Goal: Task Accomplishment & Management: Use online tool/utility

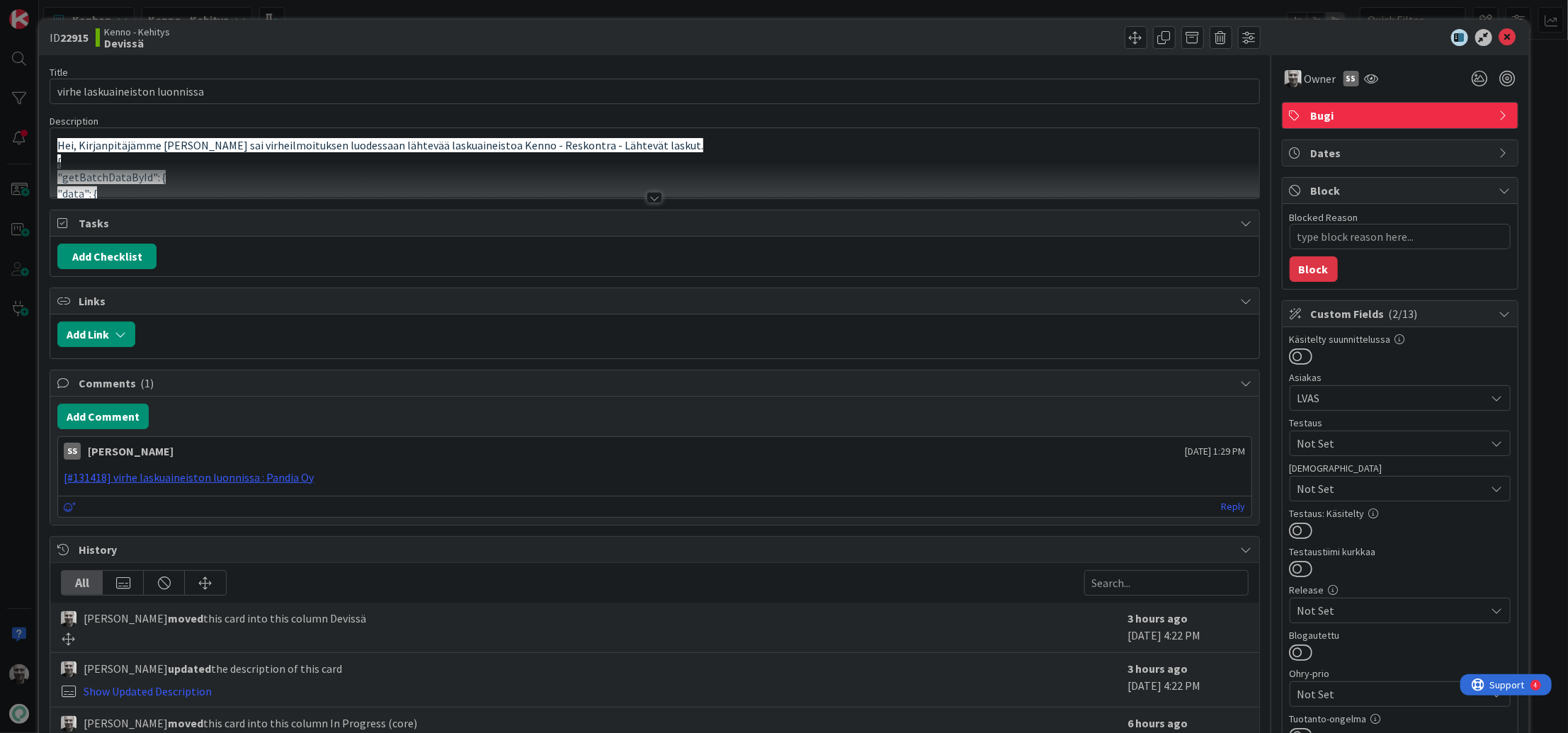
type textarea "x"
click at [655, 198] on div at bounding box center [654, 197] width 15 height 11
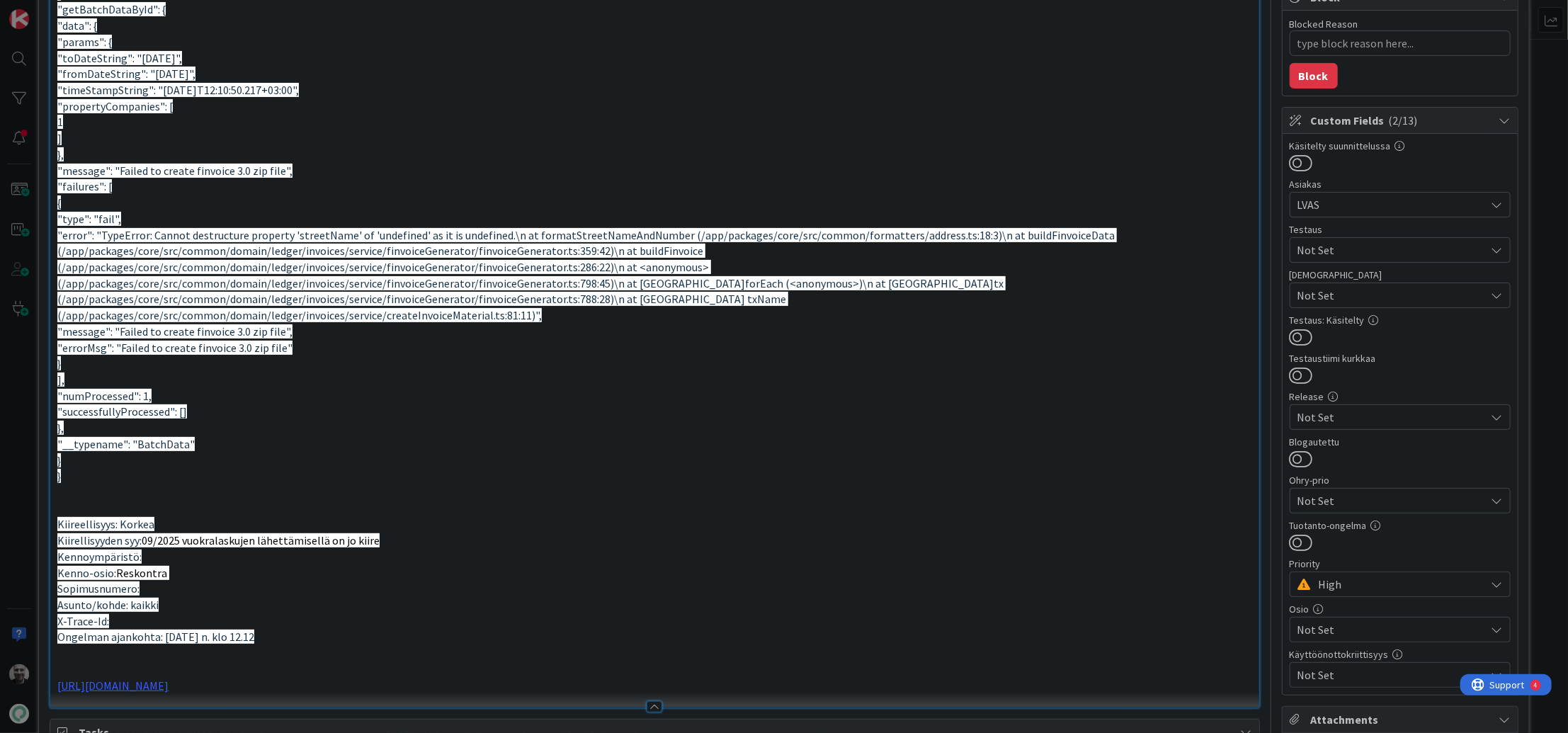
scroll to position [205, 0]
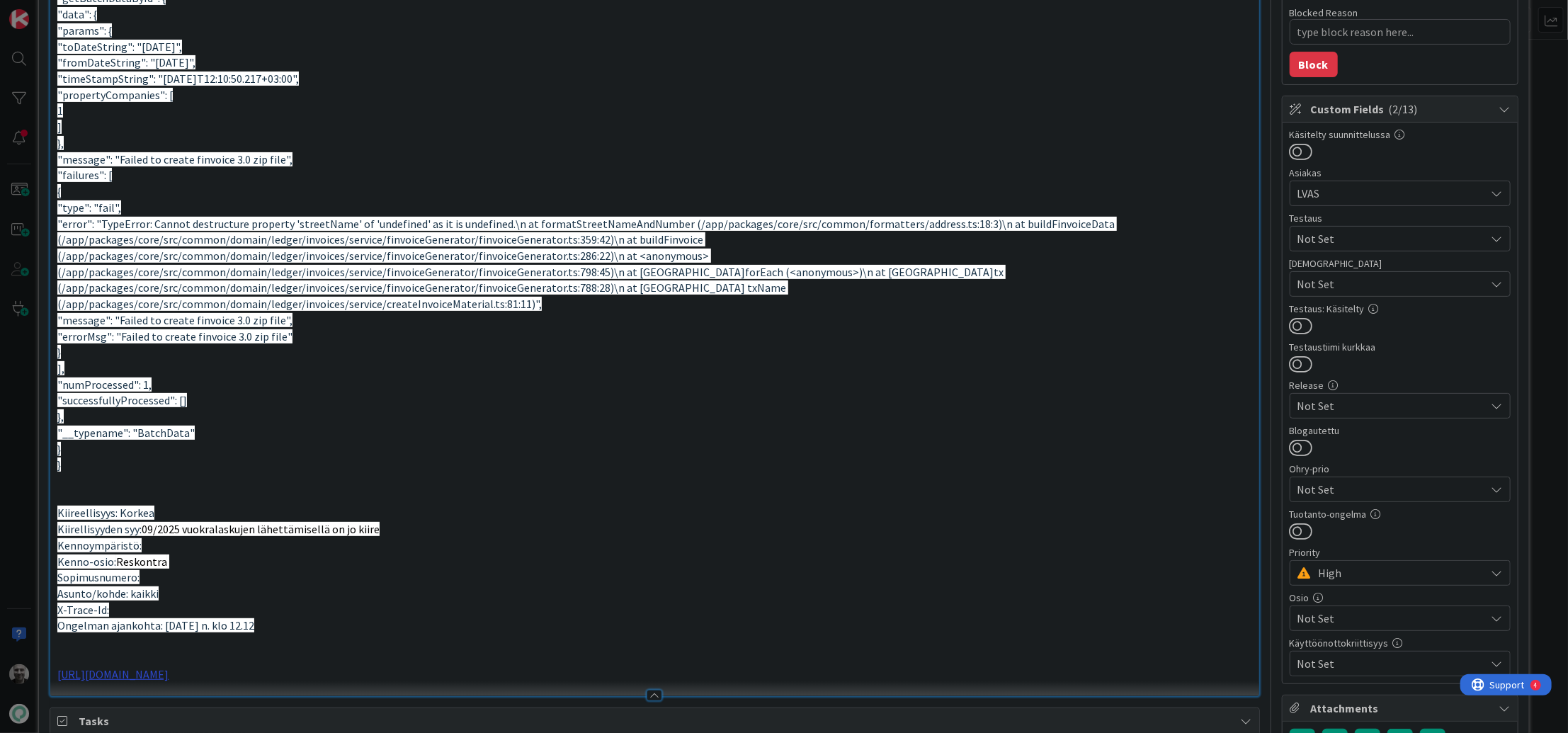
click at [116, 529] on link "https://github.com/pandiafi/kenno/pull/8290" at bounding box center [113, 674] width 111 height 14
click at [106, 529] on link "https://github.com/pandiafi/kenno/pull/8290" at bounding box center [129, 669] width 97 height 18
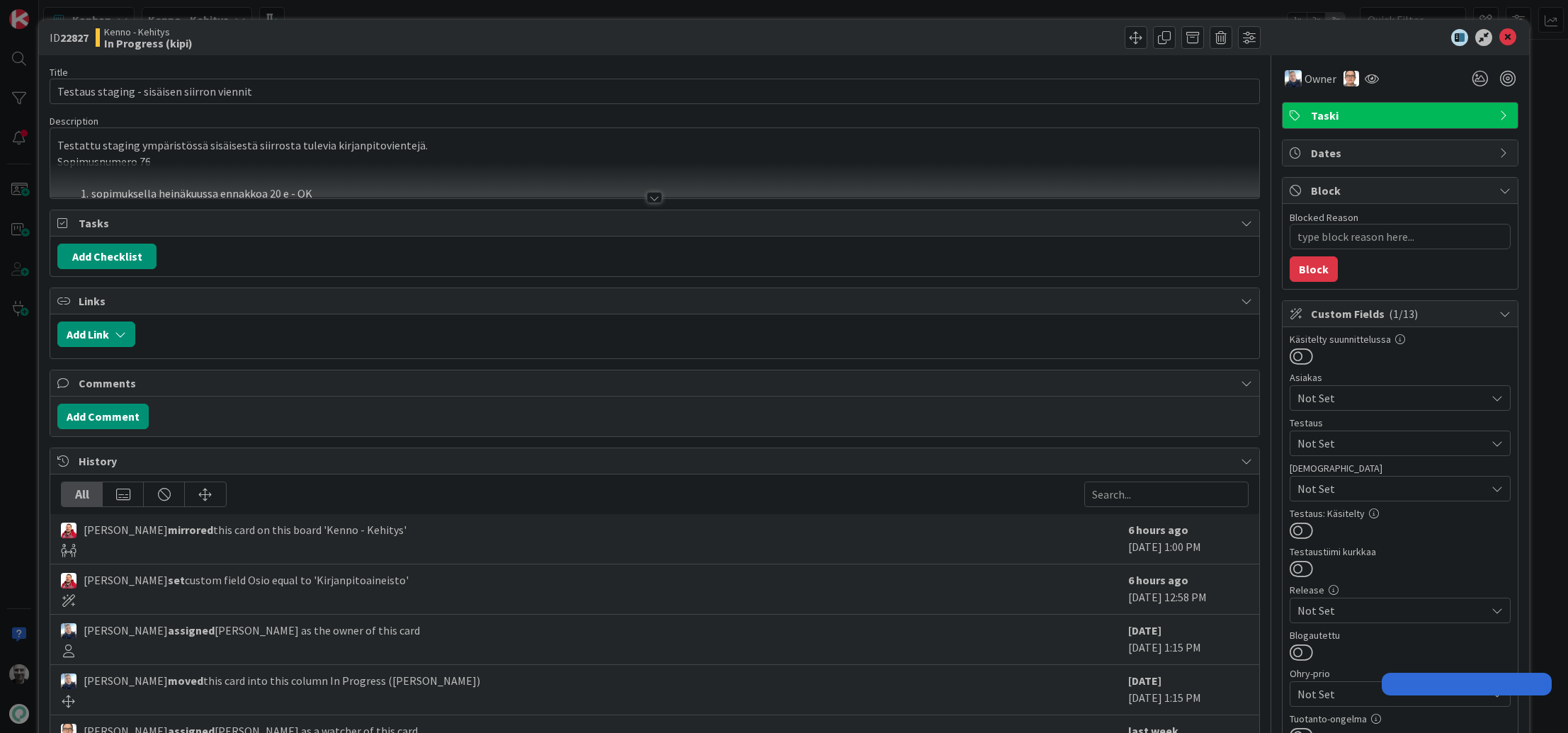
type textarea "x"
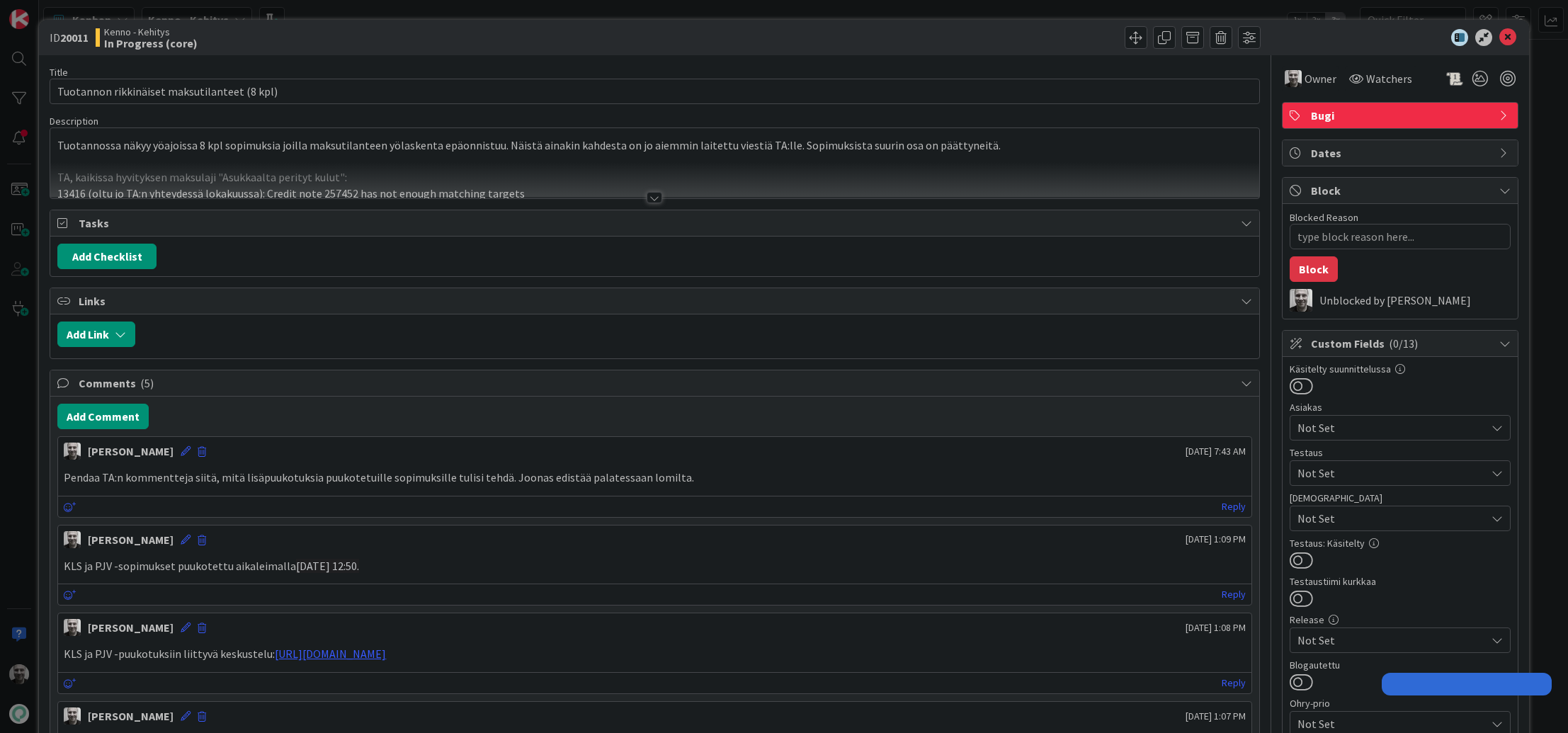
type textarea "x"
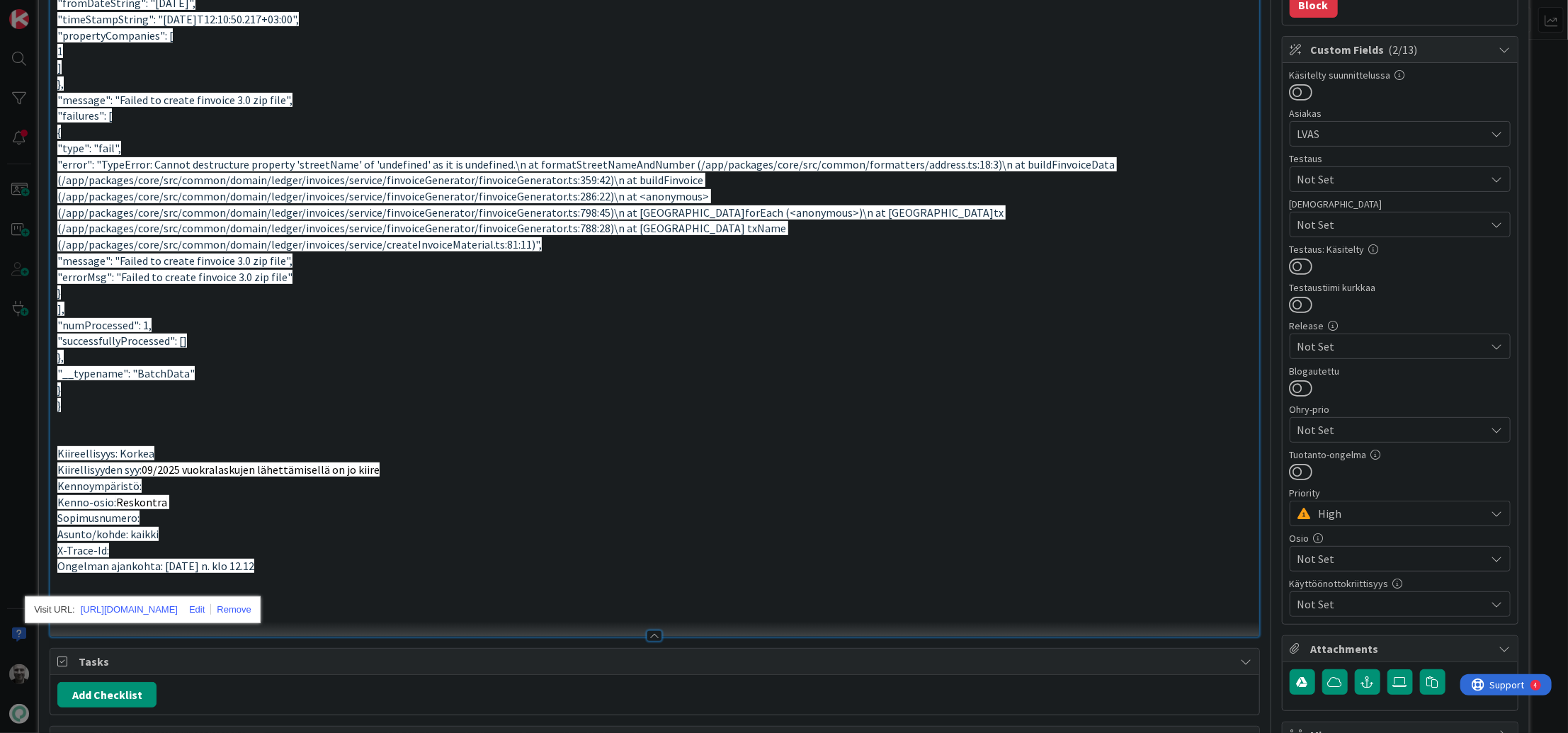
scroll to position [267, 0]
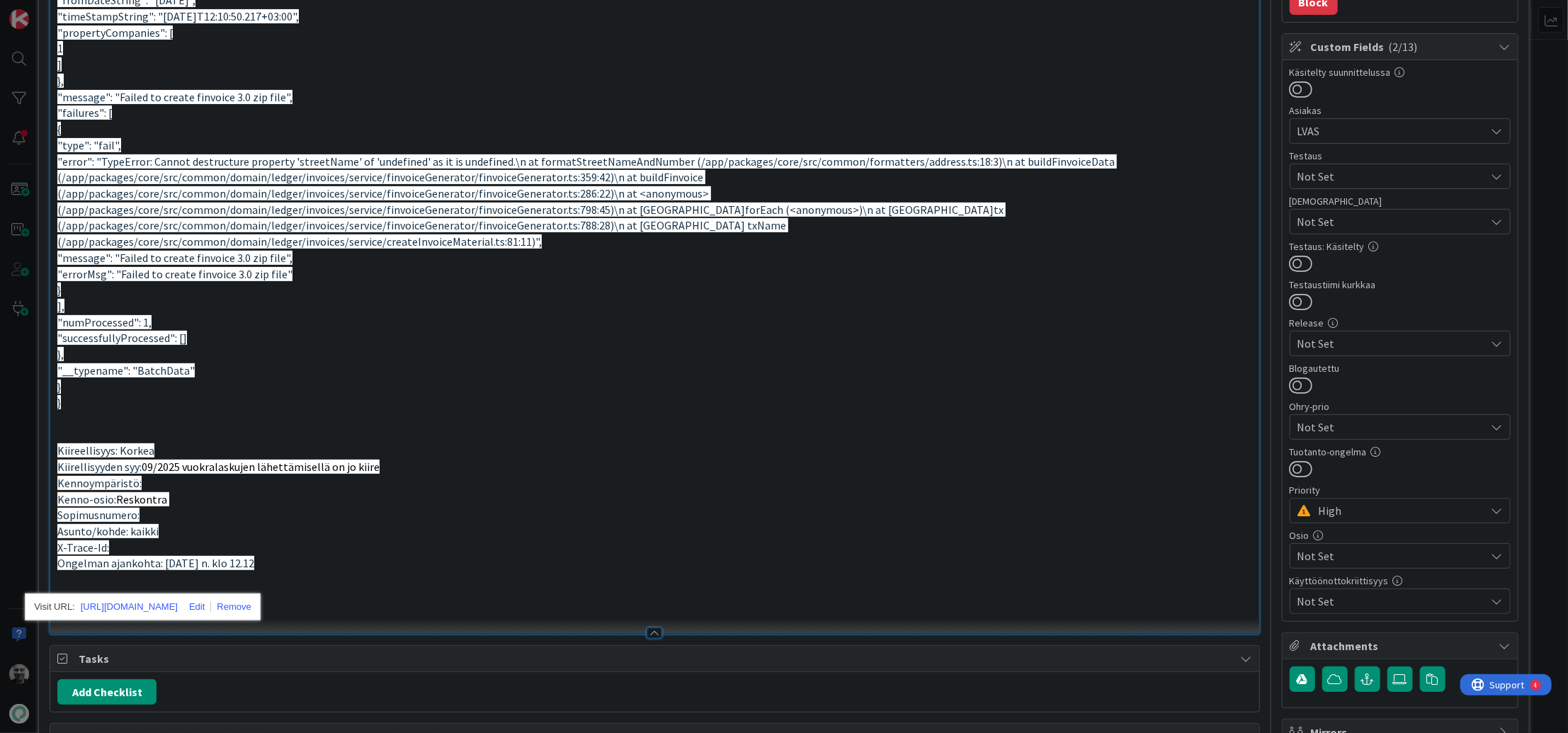
click at [1335, 341] on span "Not Set" at bounding box center [1391, 344] width 189 height 17
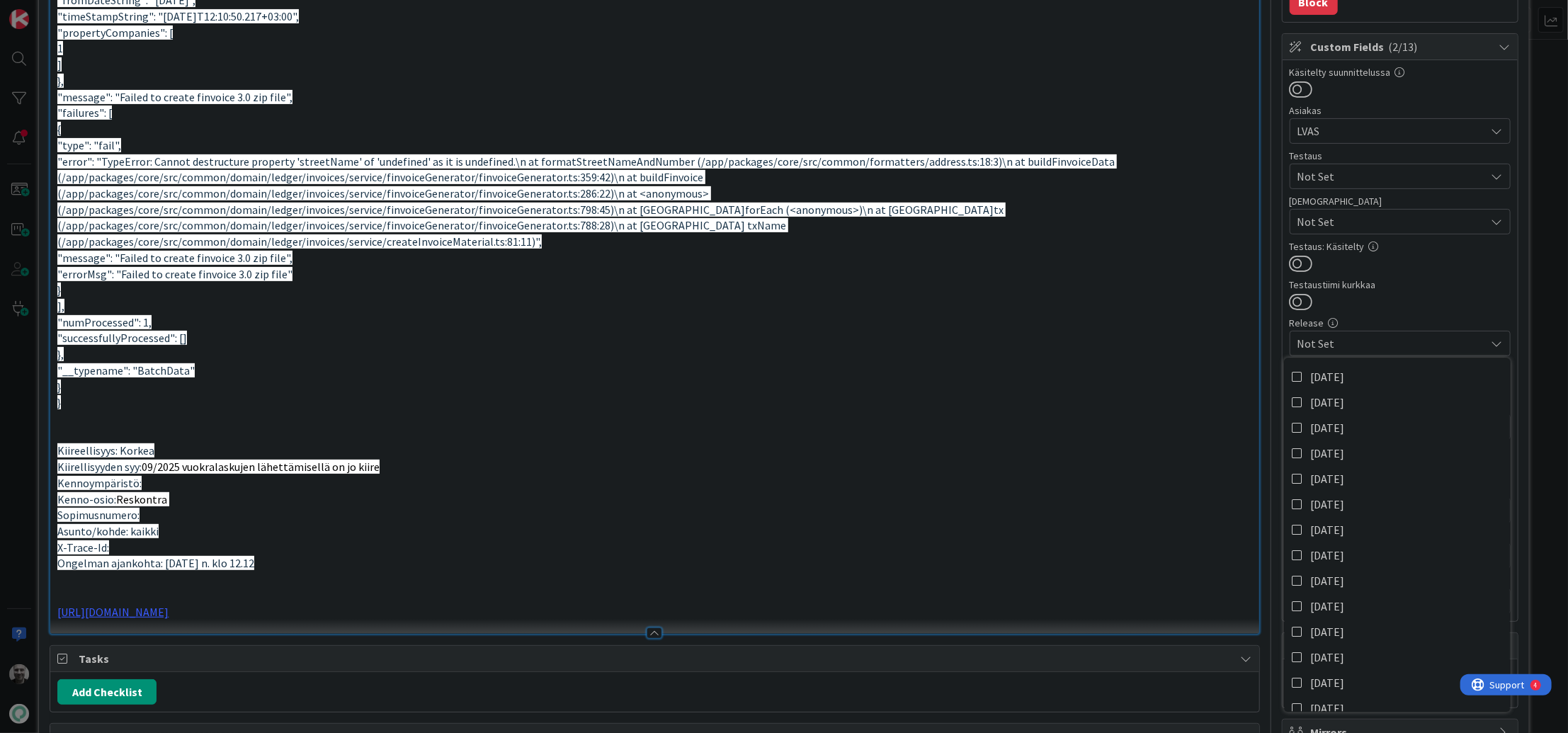
click at [1351, 342] on span "Not Set" at bounding box center [1391, 344] width 189 height 17
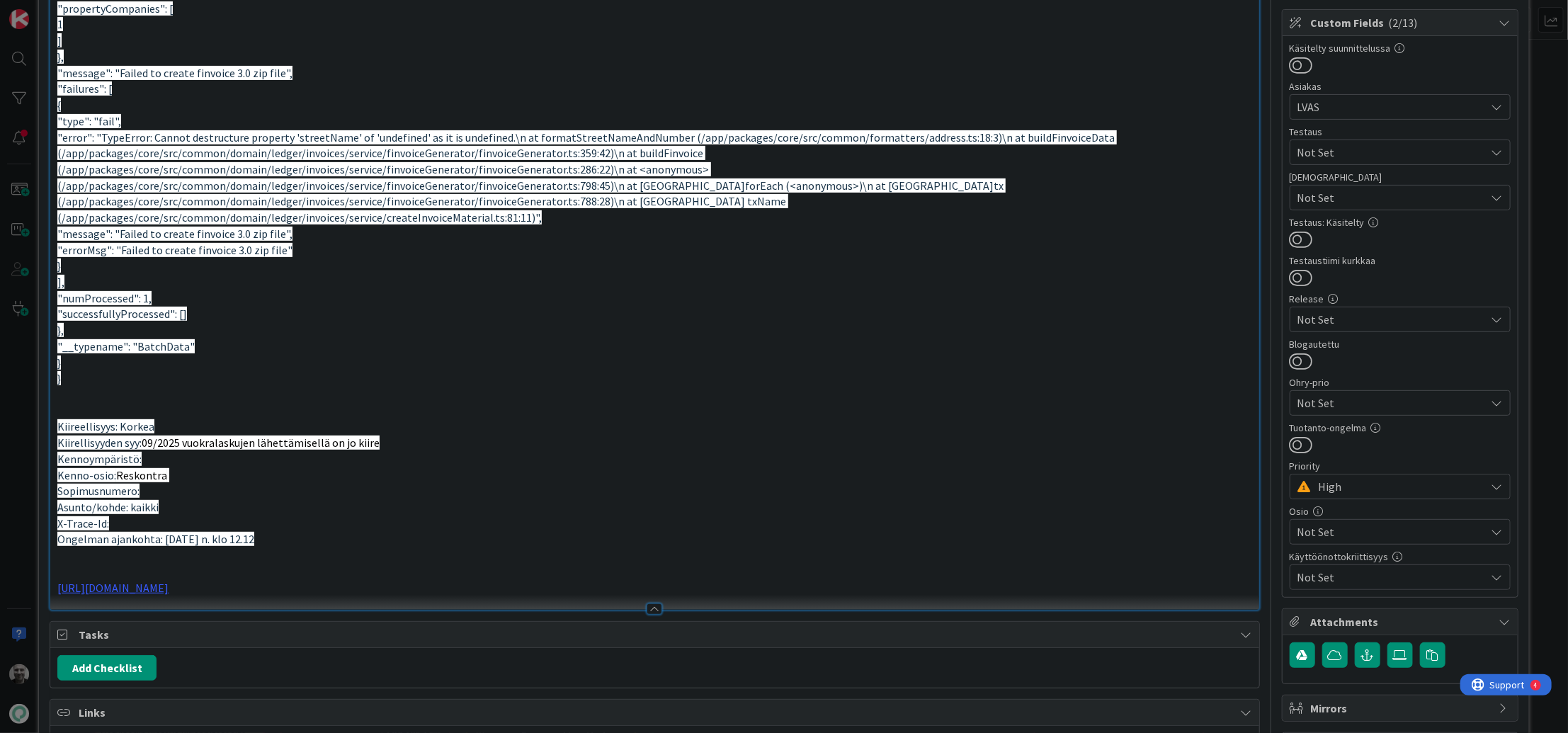
scroll to position [294, 0]
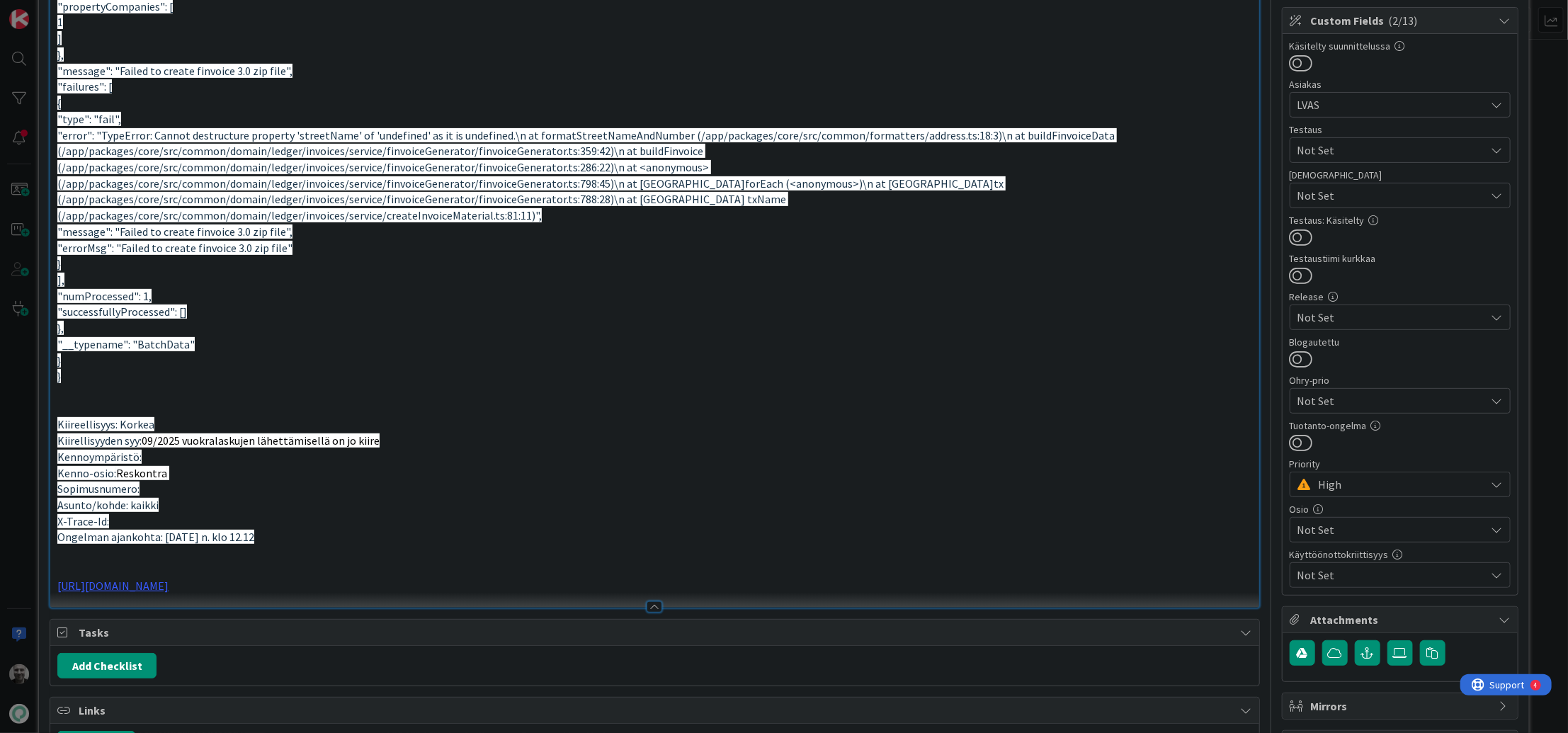
click at [1350, 309] on span "Not Set" at bounding box center [1391, 318] width 189 height 17
click at [1346, 318] on span "Not Set" at bounding box center [1391, 318] width 189 height 17
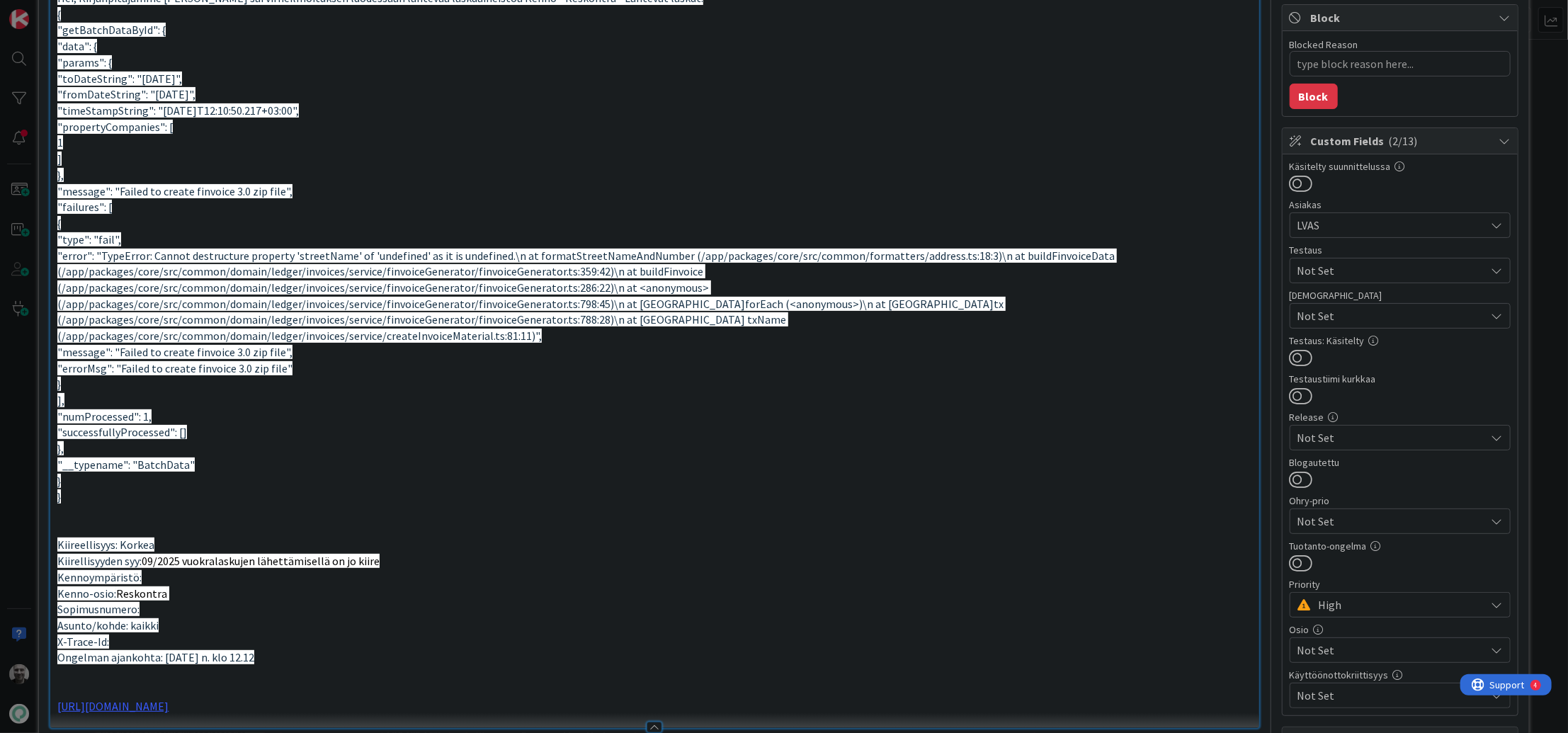
scroll to position [188, 0]
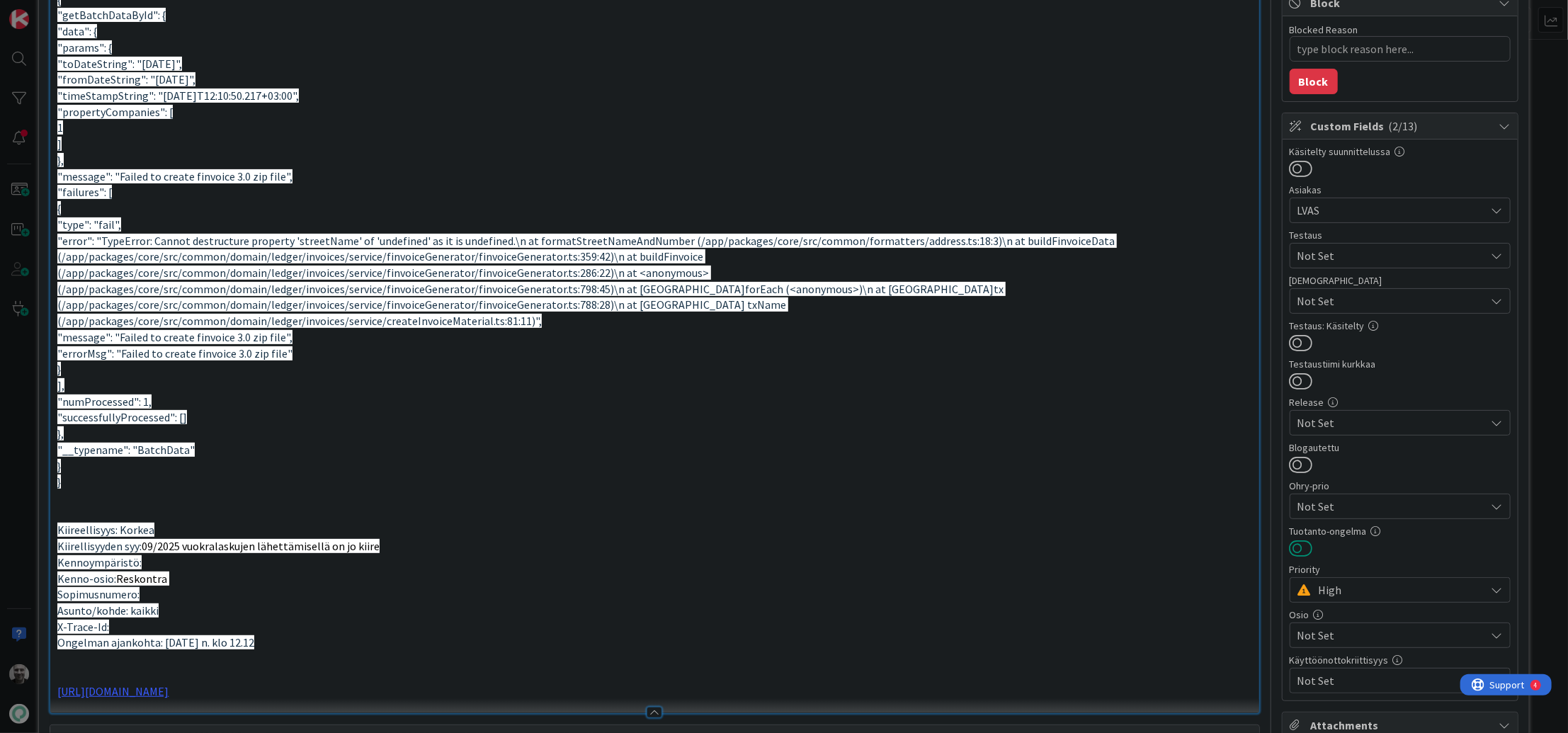
click at [1300, 544] on button at bounding box center [1301, 548] width 23 height 18
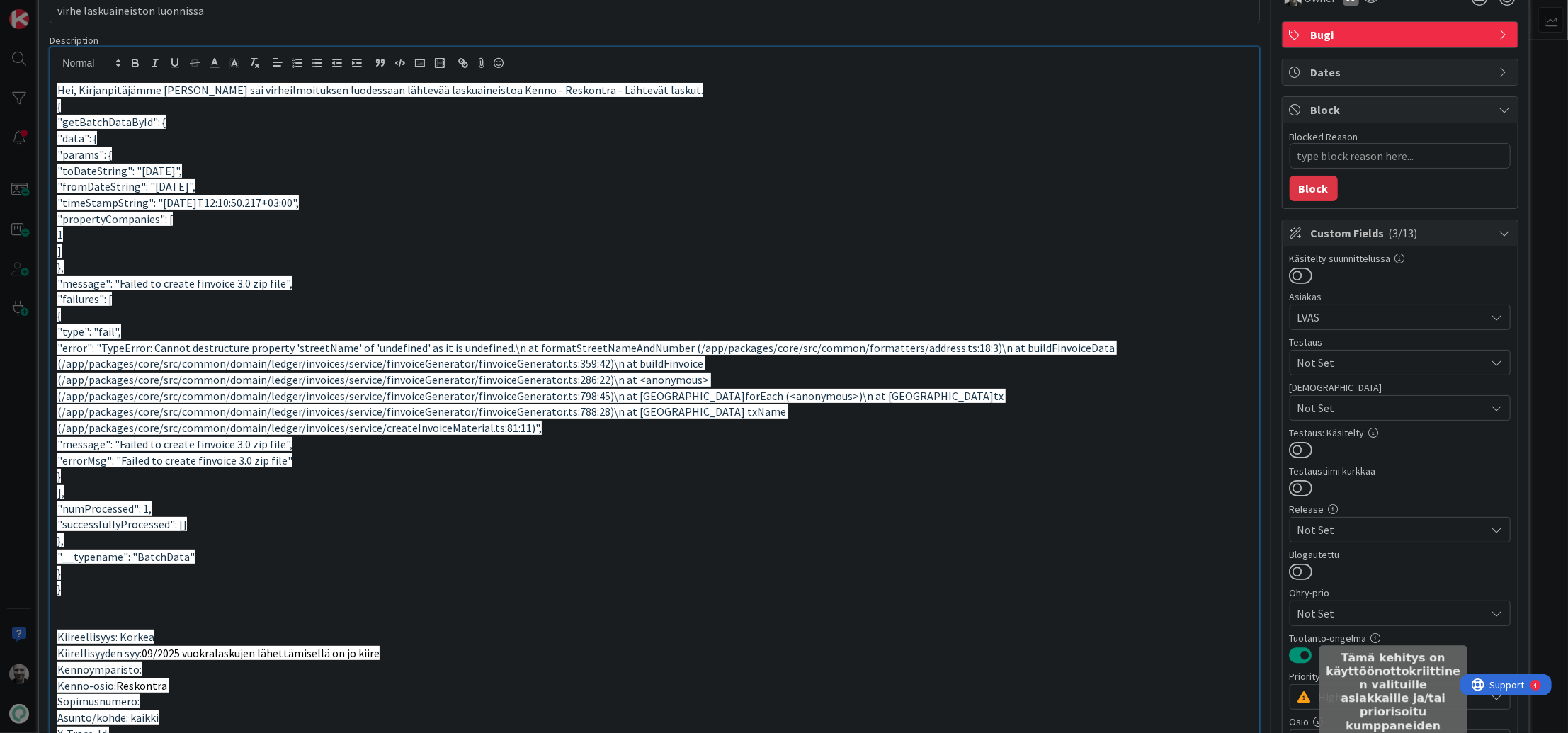
scroll to position [78, 0]
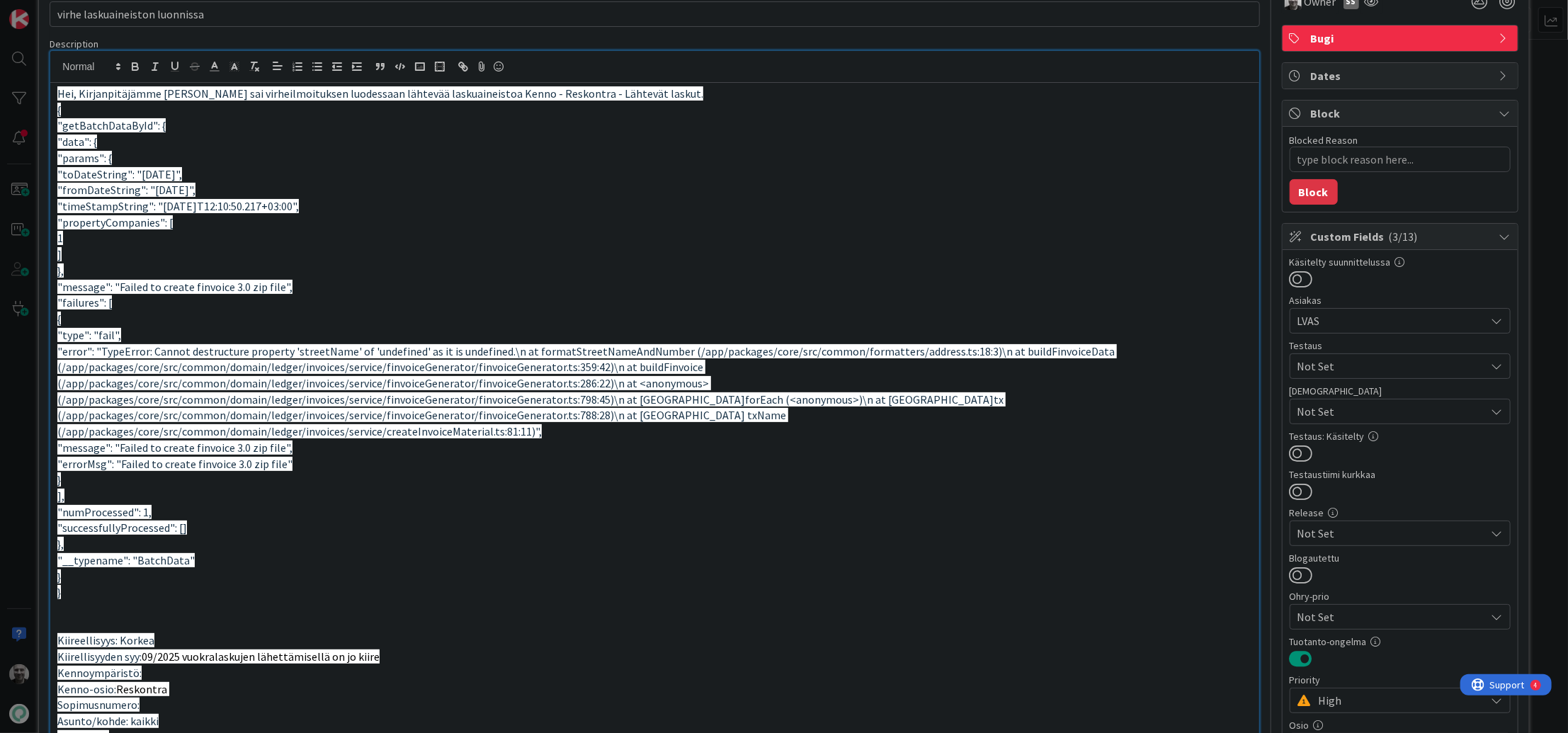
click at [1340, 365] on span "Not Set" at bounding box center [1391, 366] width 189 height 17
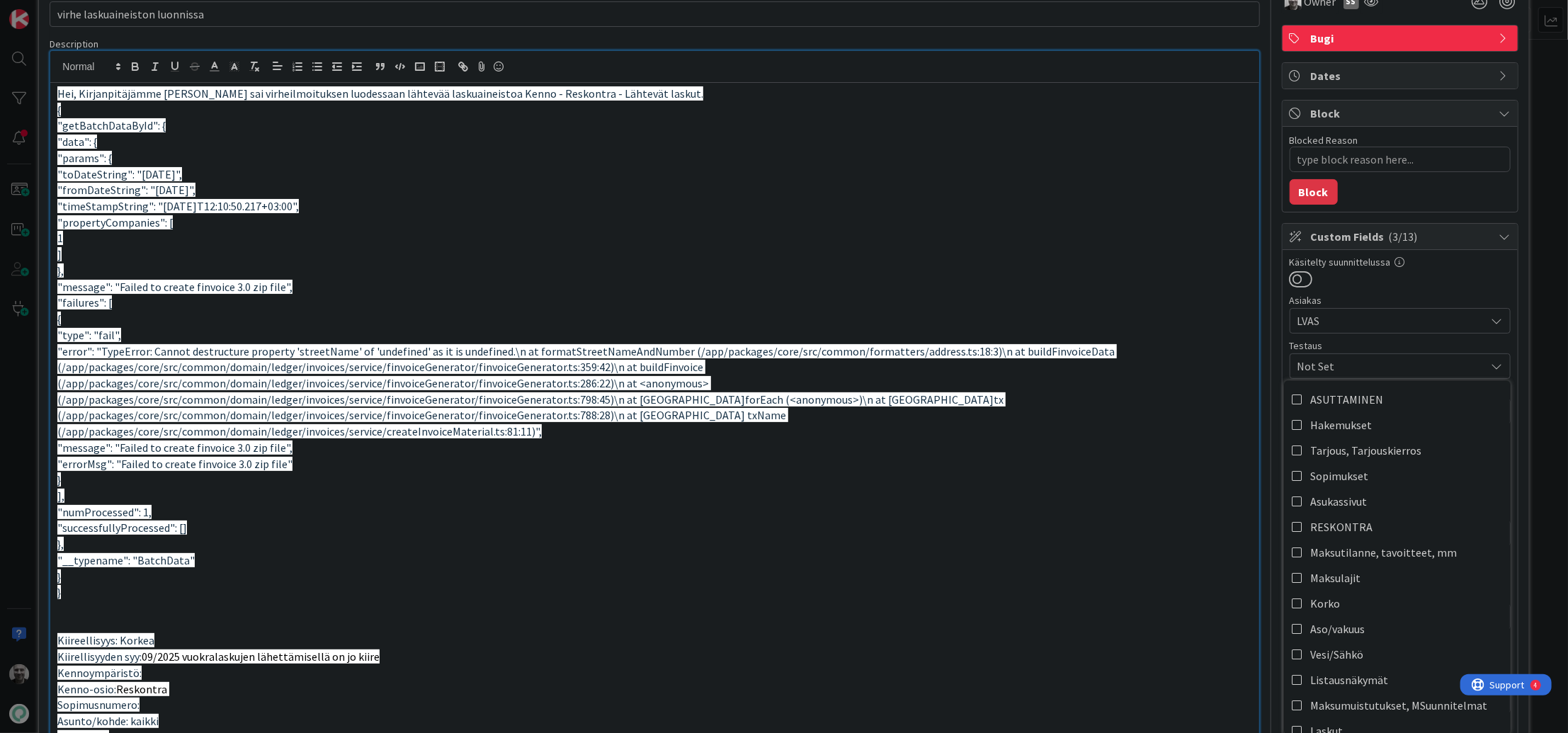
click at [1340, 365] on span "Not Set" at bounding box center [1391, 366] width 189 height 17
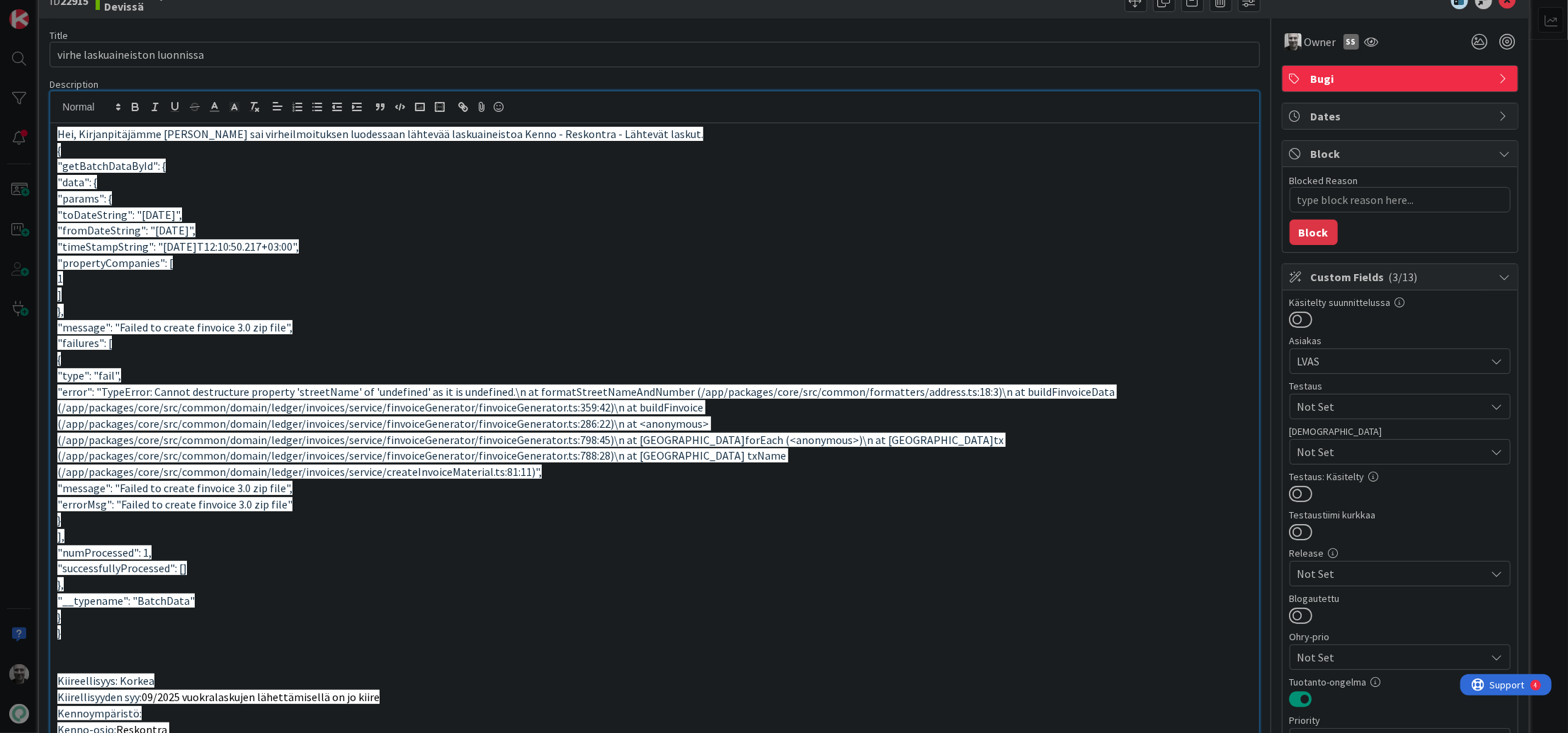
scroll to position [38, 0]
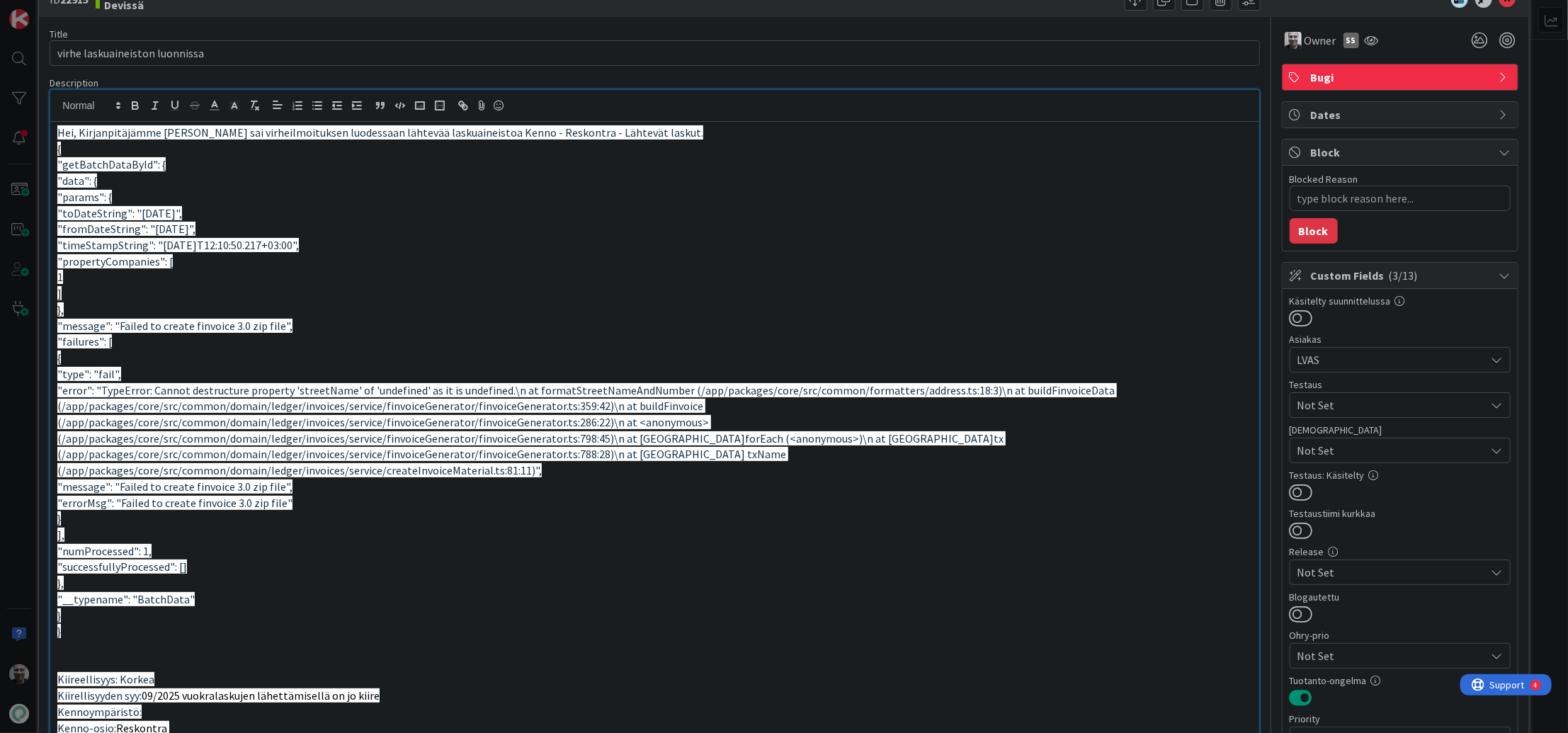
click at [1387, 400] on span "Not Set" at bounding box center [1391, 406] width 189 height 17
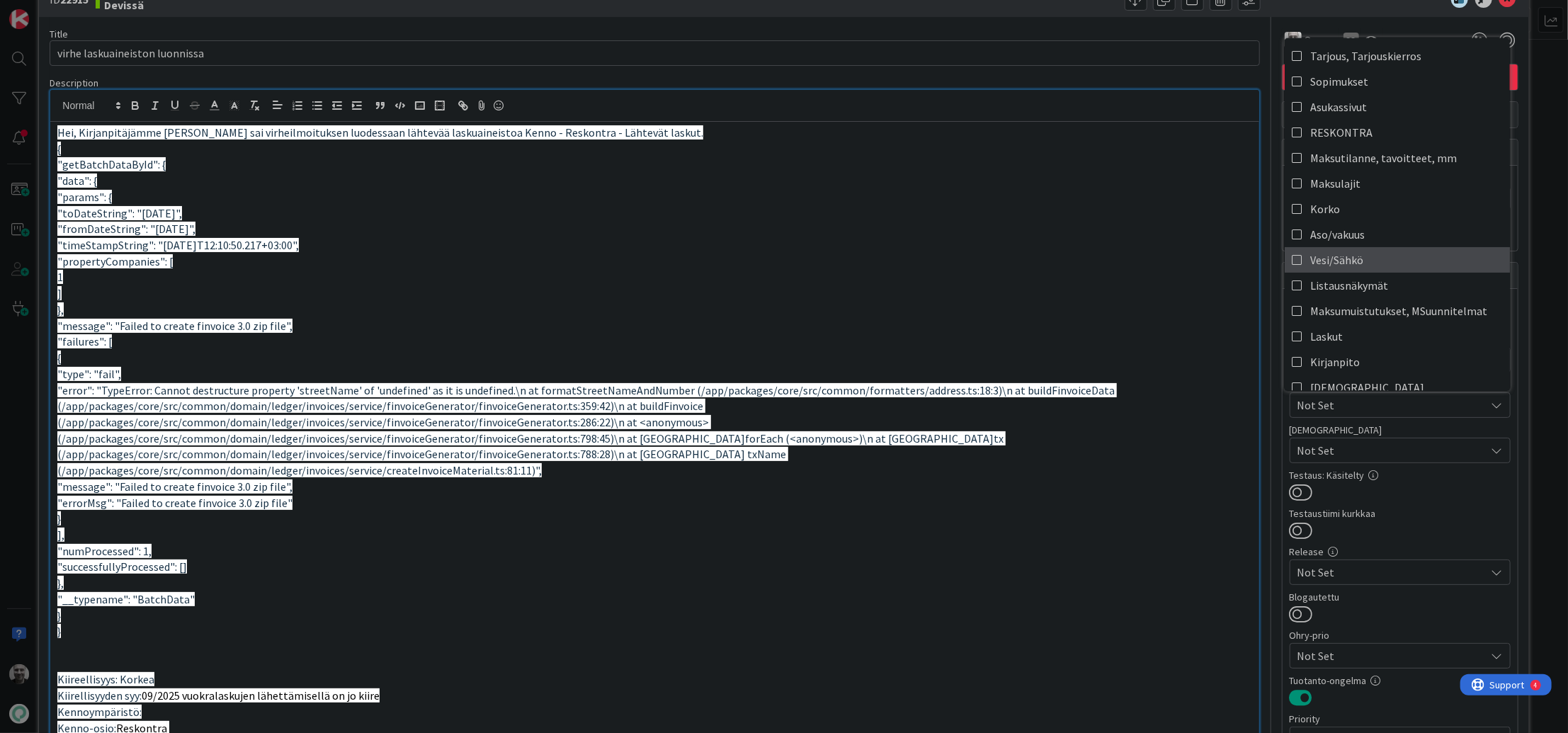
scroll to position [0, 0]
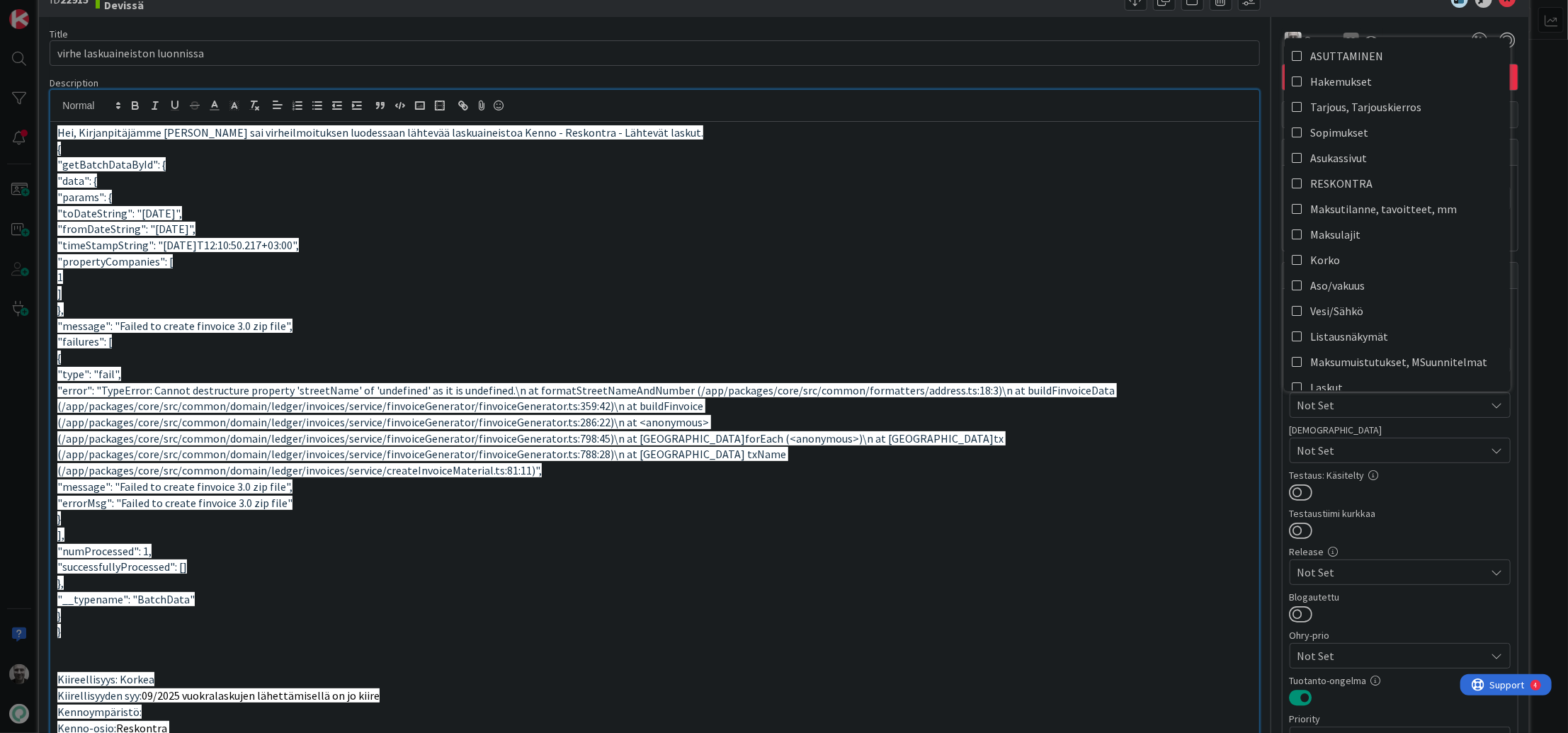
click at [1378, 407] on span "Not Set" at bounding box center [1391, 406] width 189 height 17
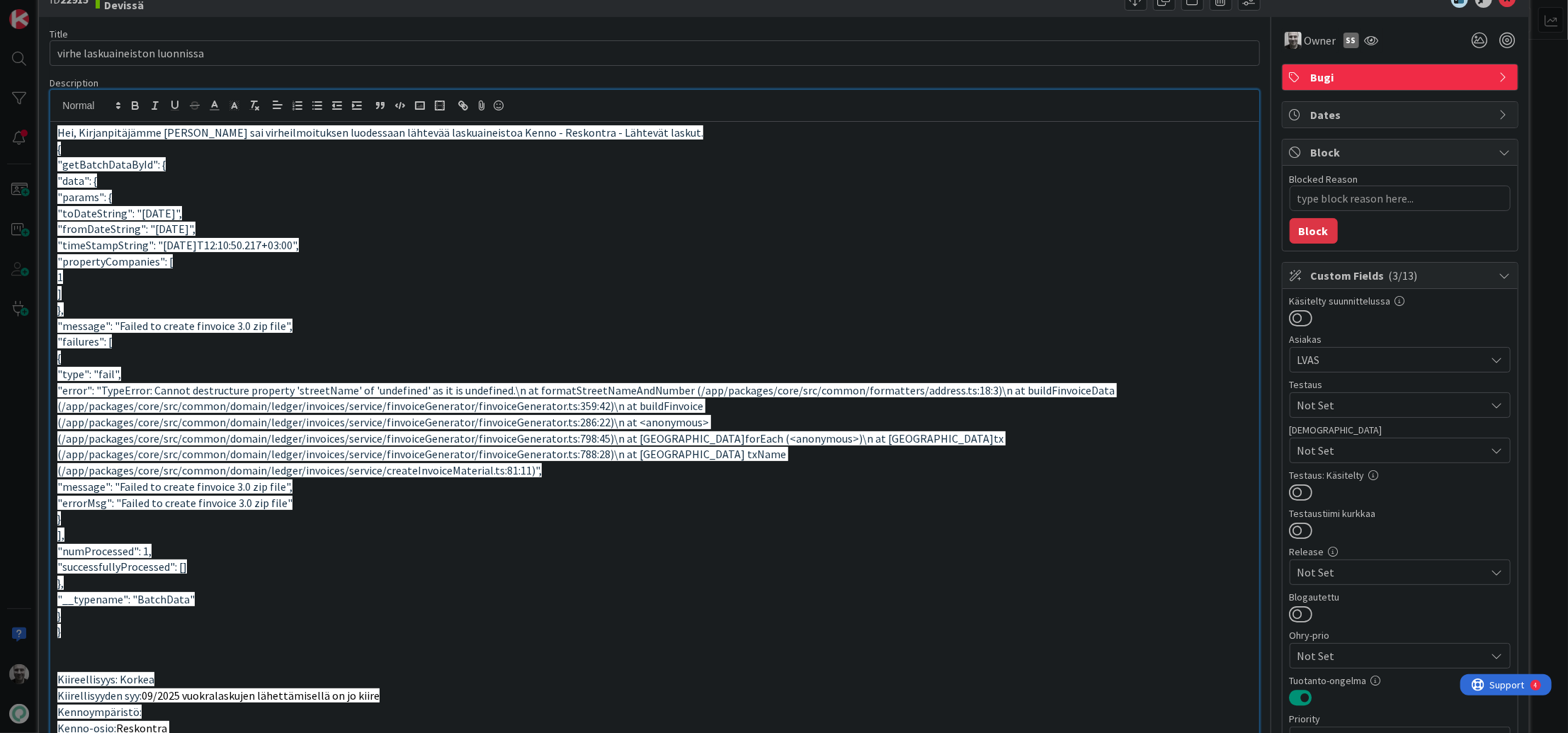
click at [1353, 447] on span "Not Set" at bounding box center [1391, 450] width 189 height 17
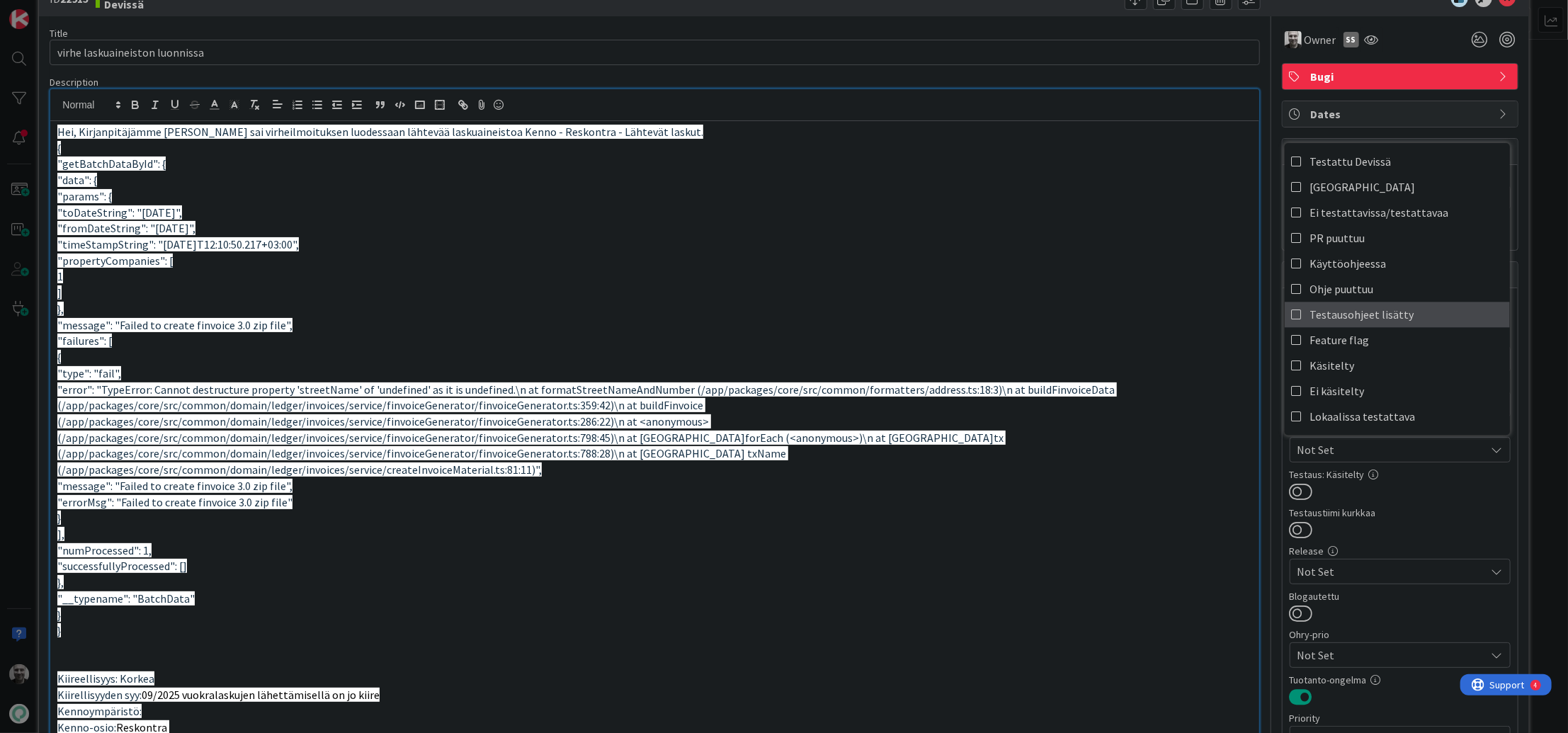
scroll to position [42, 0]
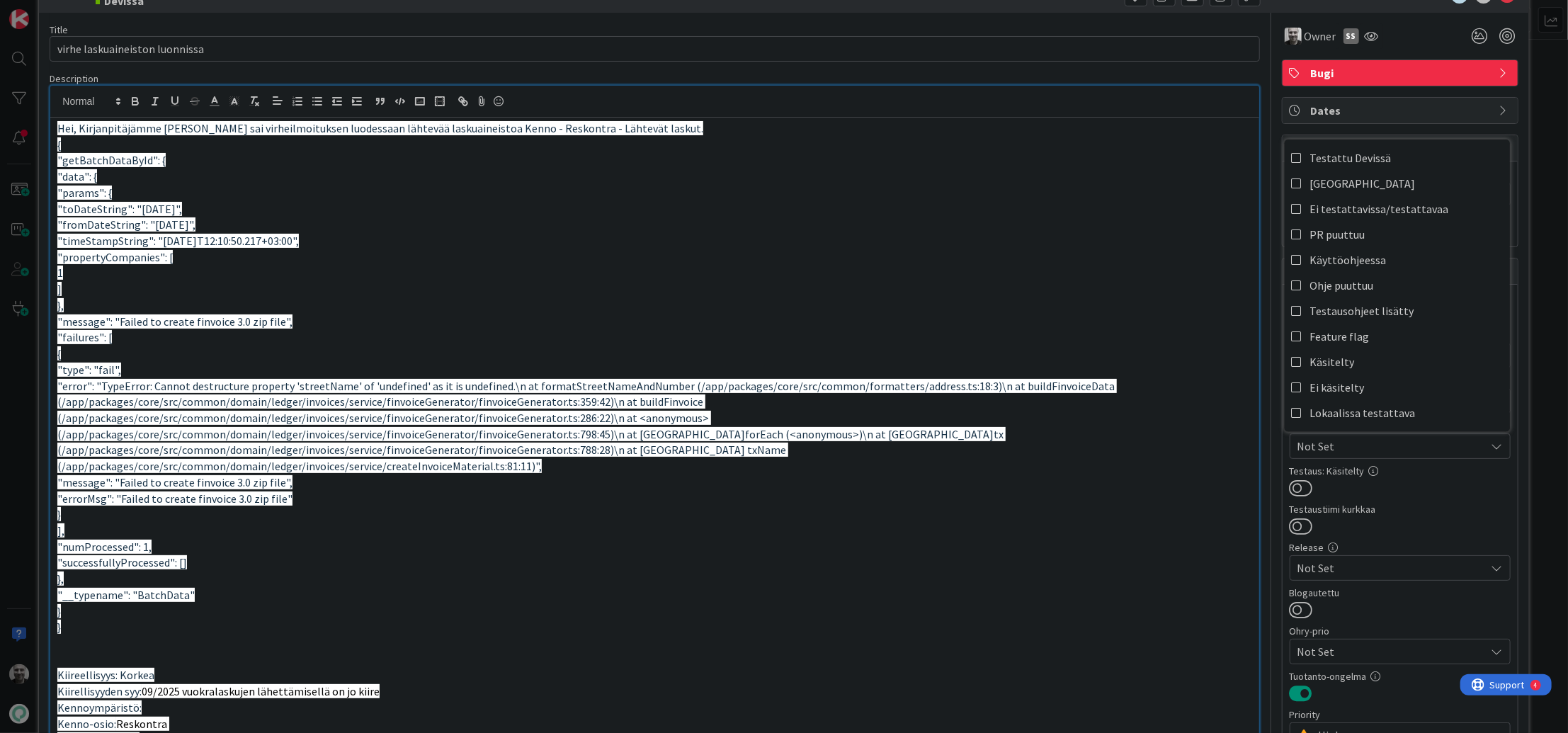
click at [1406, 449] on span "Not Set" at bounding box center [1391, 446] width 189 height 17
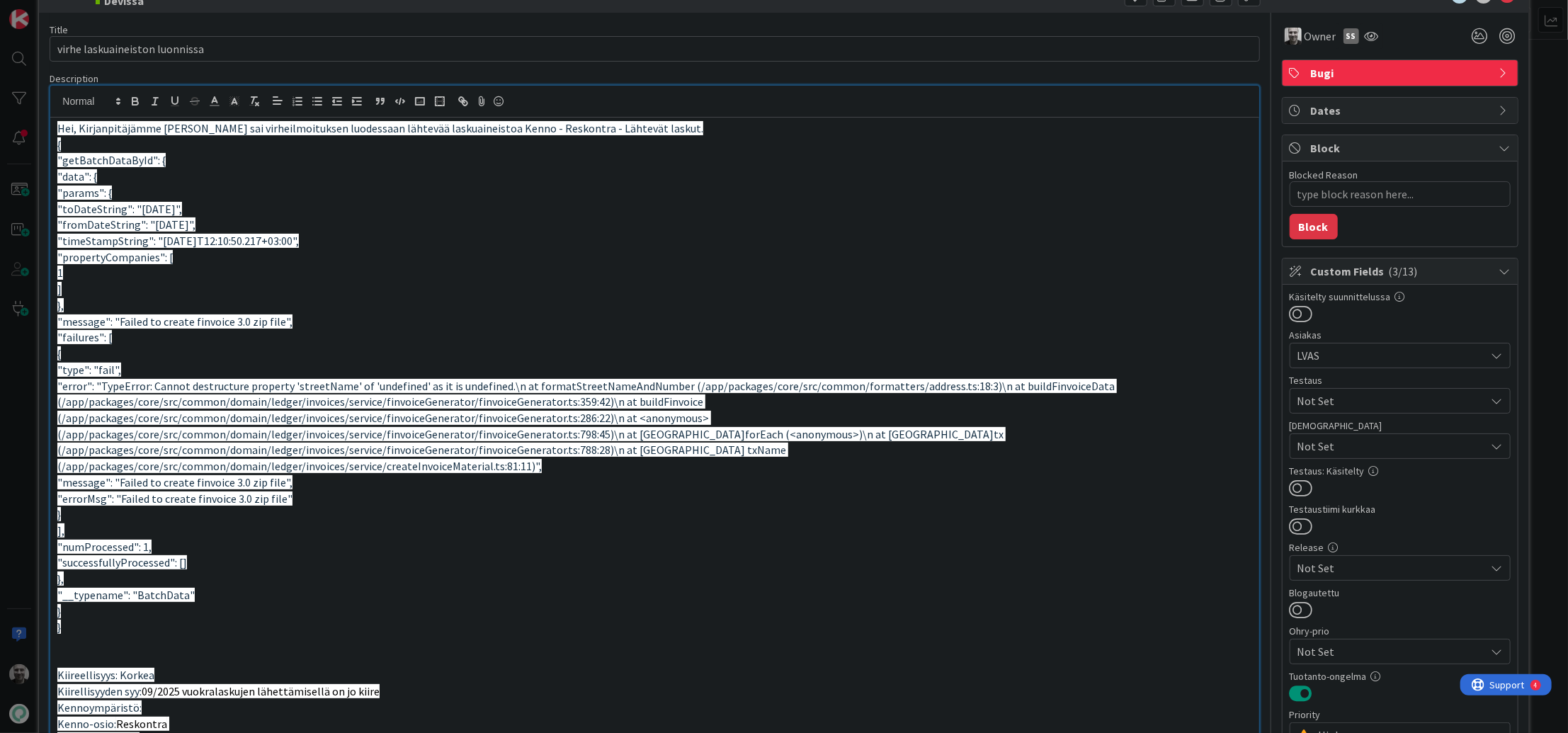
click at [1390, 405] on span "Not Set" at bounding box center [1391, 401] width 189 height 17
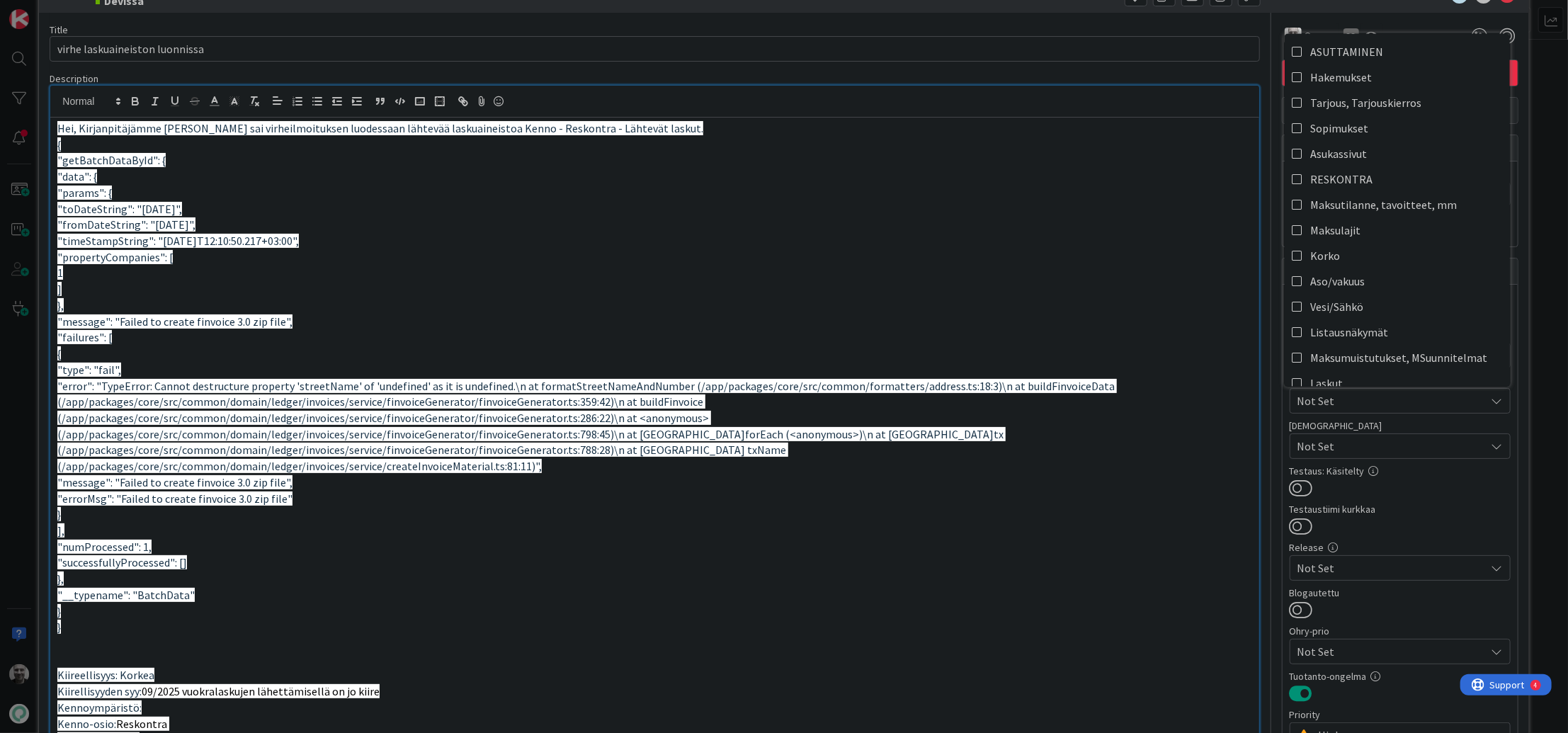
click at [1390, 405] on span "Not Set" at bounding box center [1391, 401] width 189 height 17
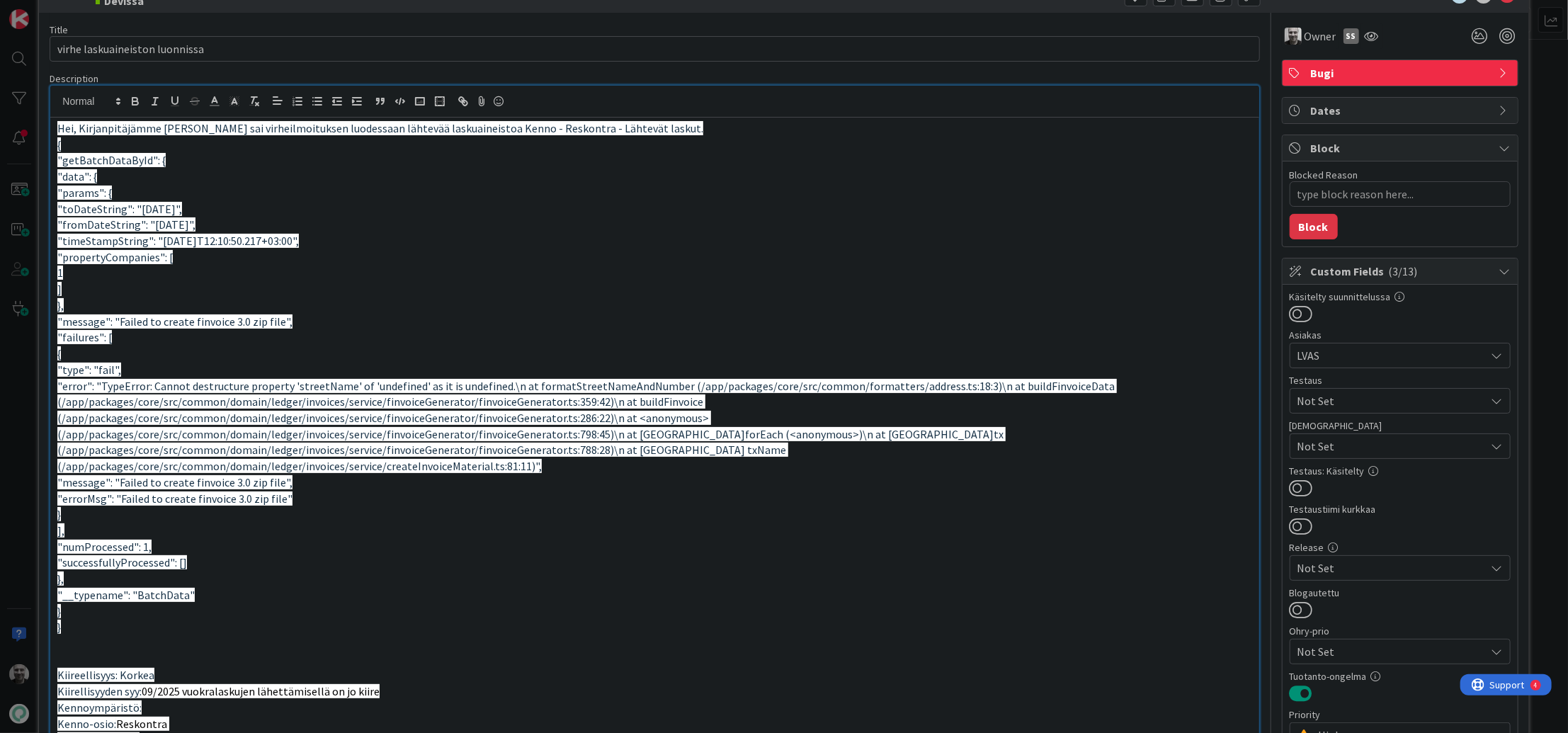
click at [1382, 356] on span "LVAS" at bounding box center [1391, 356] width 189 height 17
click at [1359, 439] on span "Not Set" at bounding box center [1391, 446] width 189 height 17
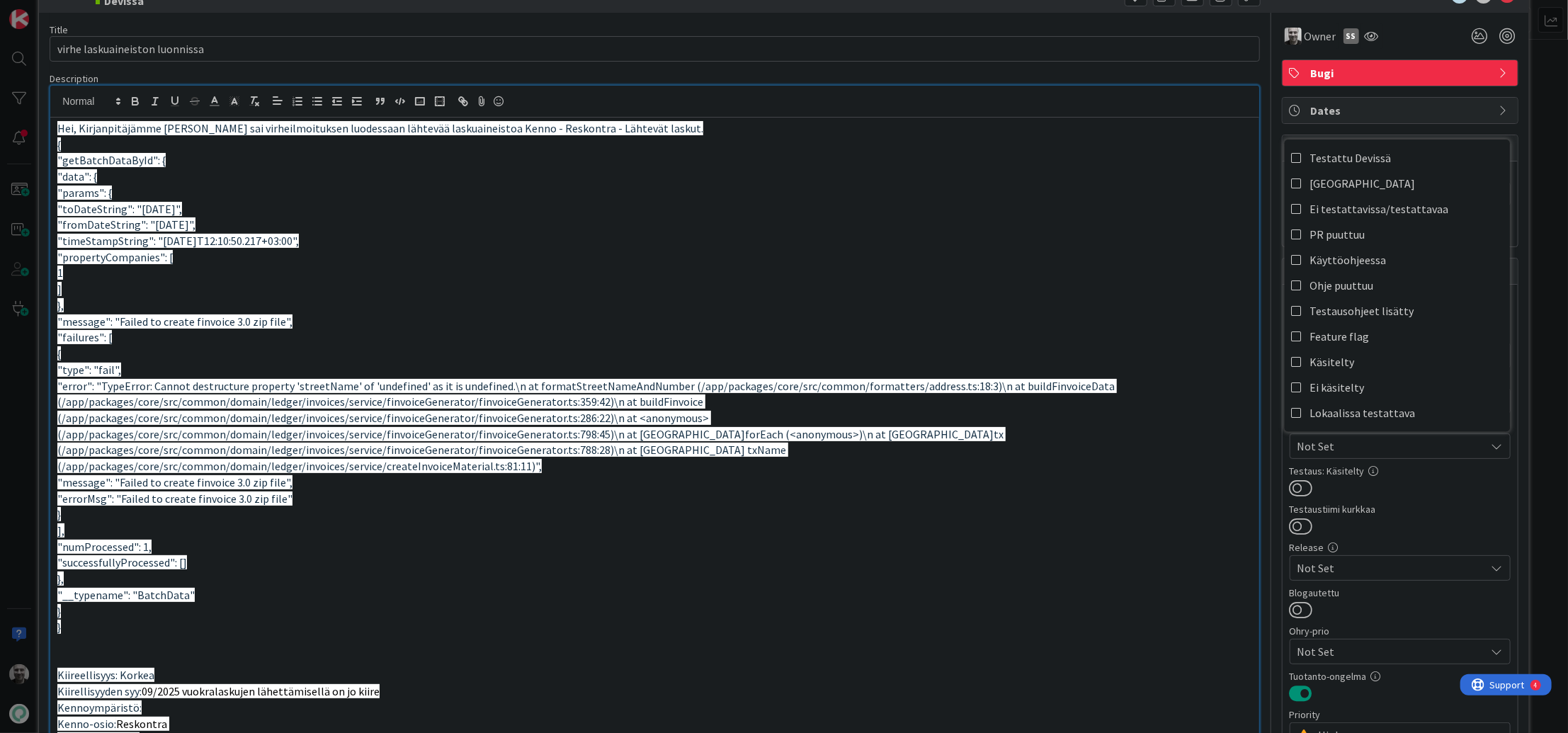
click at [1359, 439] on span "Not Set" at bounding box center [1391, 446] width 189 height 17
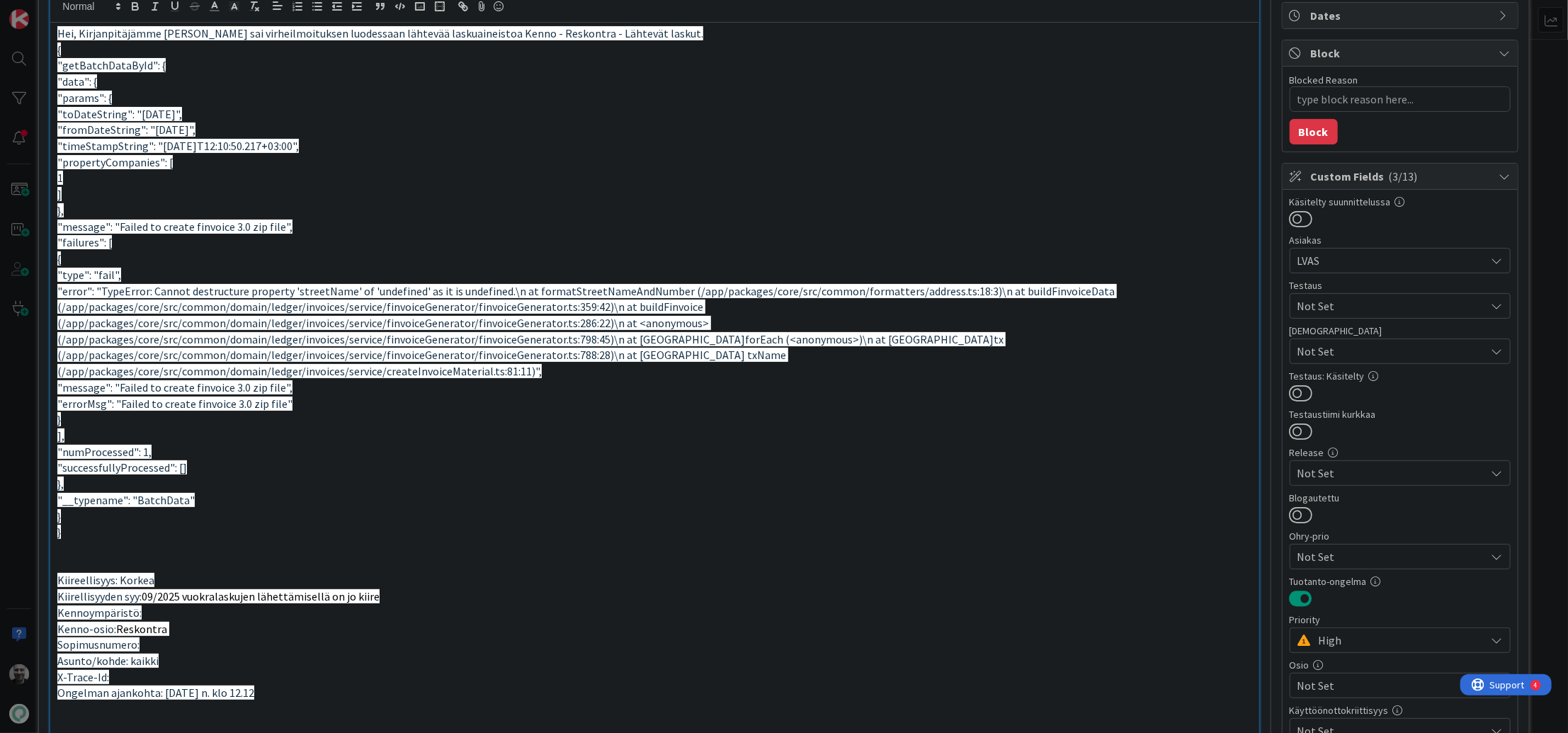
scroll to position [152, 0]
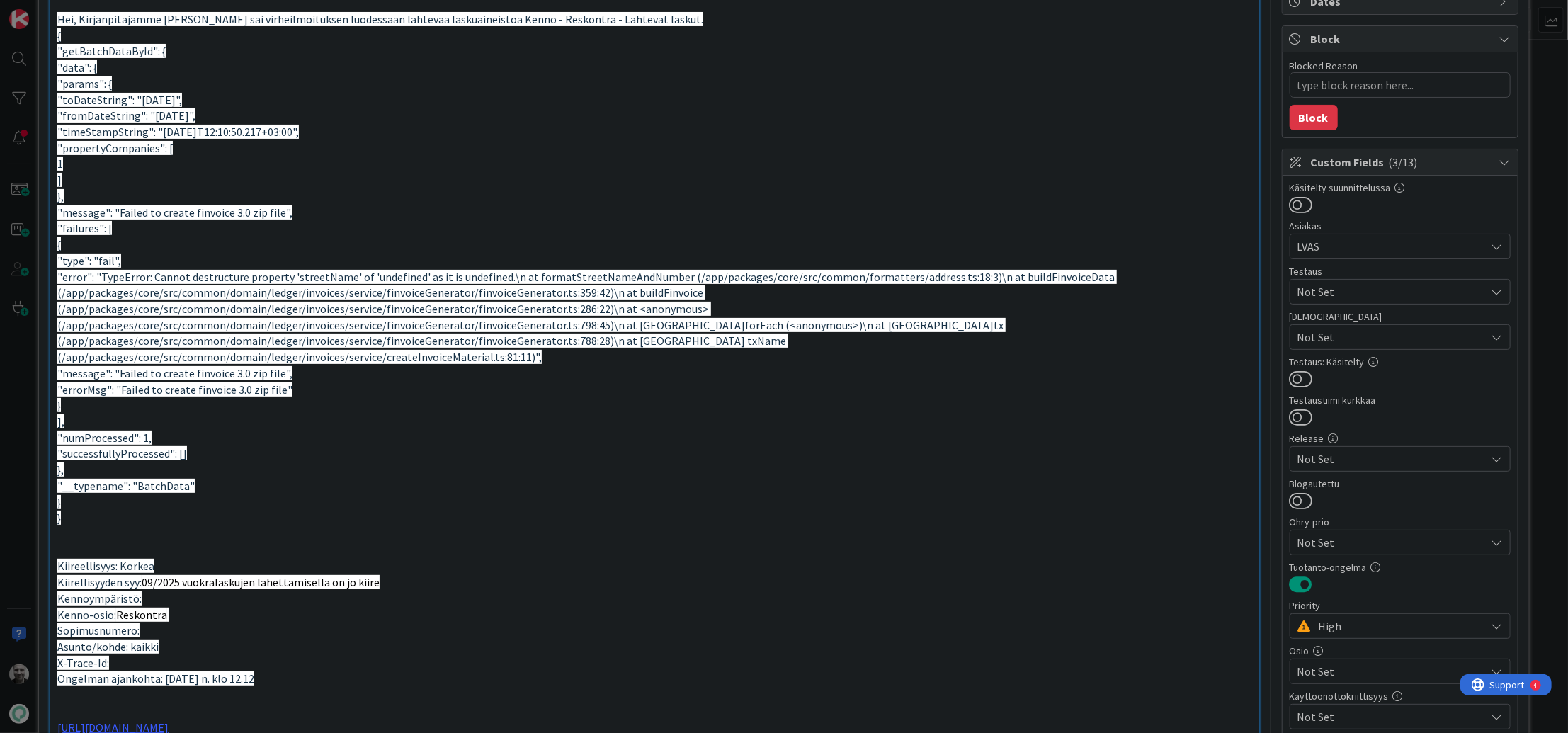
click at [1374, 455] on span "Not Set" at bounding box center [1391, 459] width 189 height 17
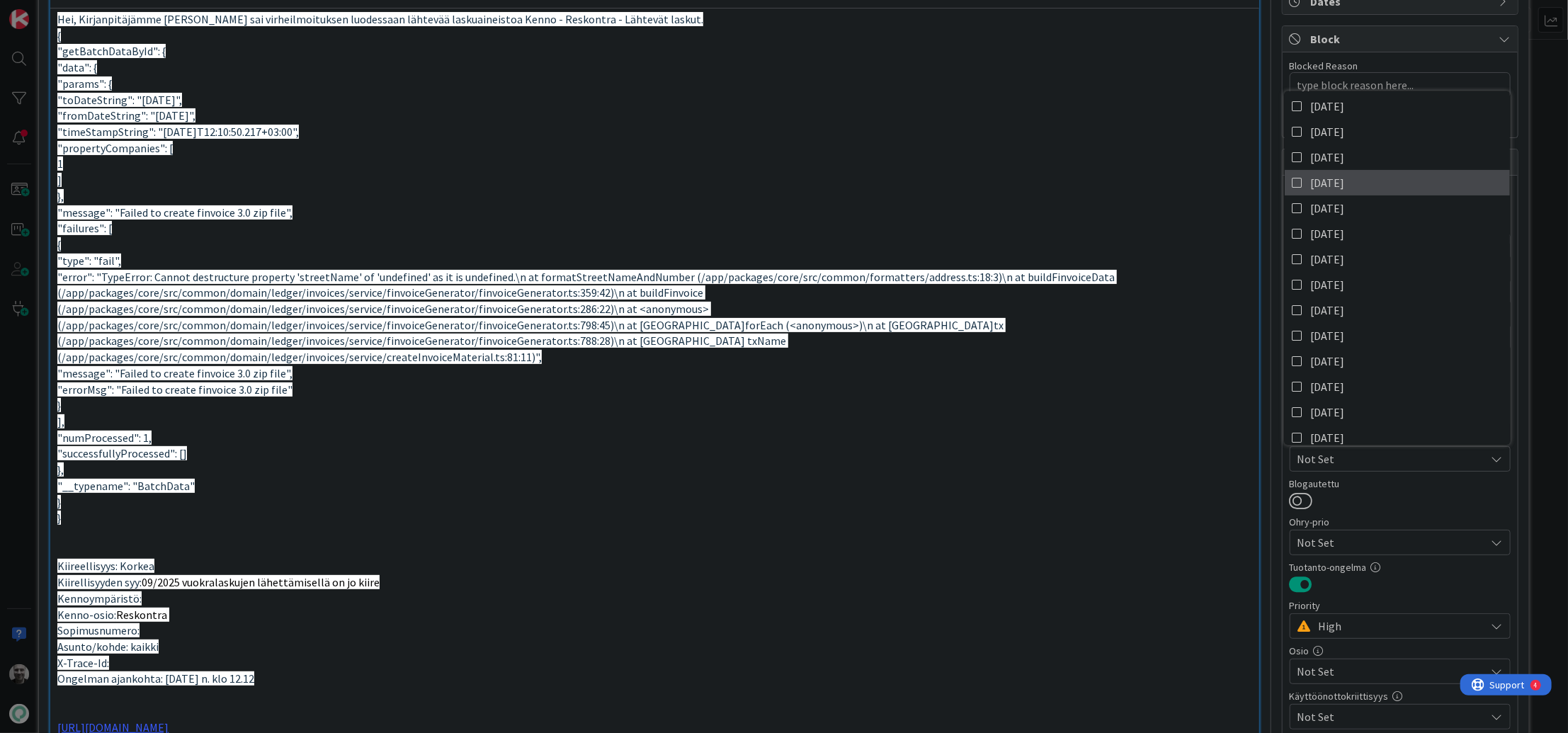
scroll to position [0, 0]
click at [1405, 505] on div at bounding box center [1400, 500] width 221 height 18
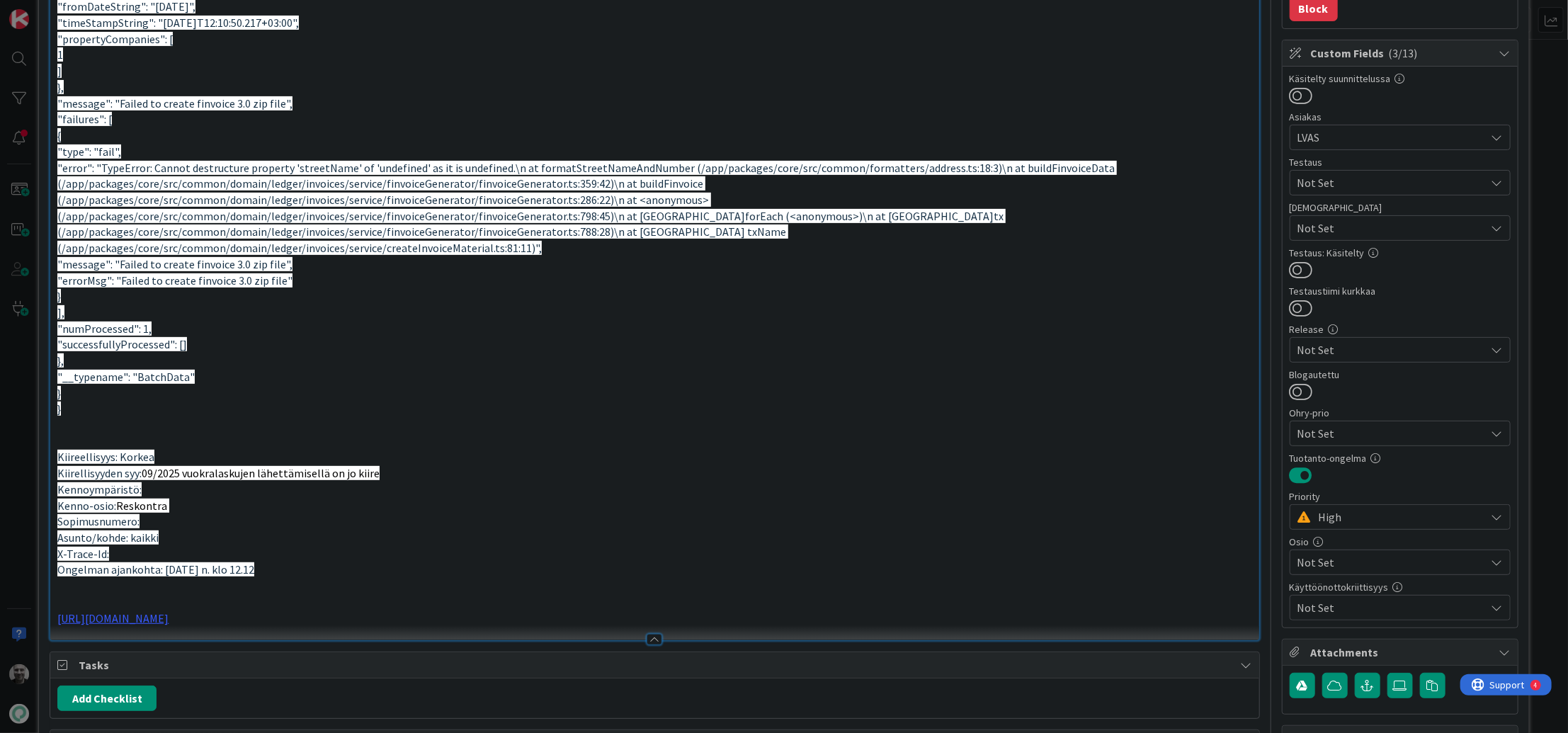
scroll to position [272, 0]
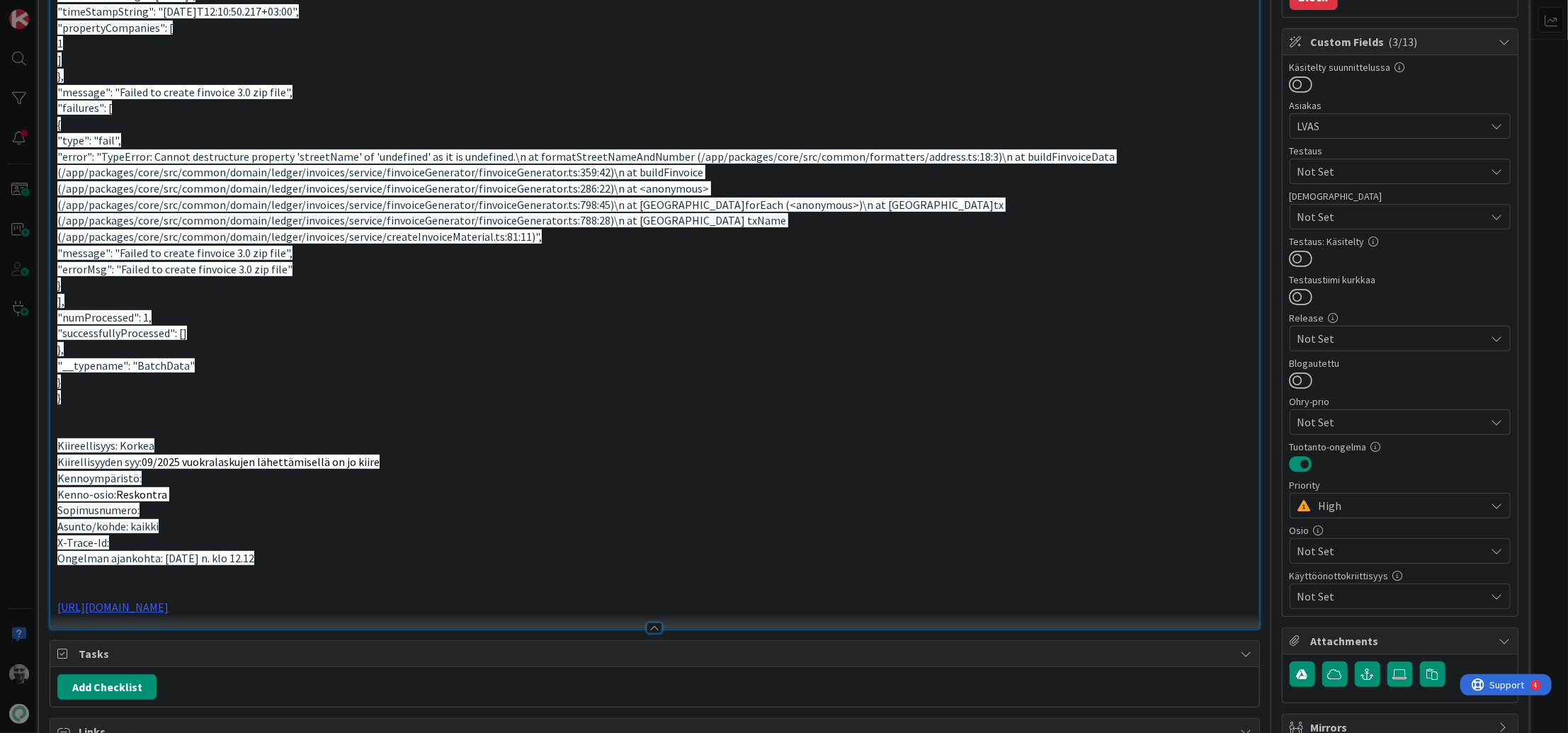
click at [1387, 417] on span "Not Set" at bounding box center [1388, 422] width 182 height 20
click at [1387, 417] on span "Not Set" at bounding box center [1388, 423] width 180 height 20
click at [1387, 505] on span "High" at bounding box center [1399, 506] width 160 height 20
click at [1387, 505] on span "High" at bounding box center [1398, 506] width 158 height 20
click at [1371, 558] on div "Not Set" at bounding box center [1400, 551] width 221 height 26
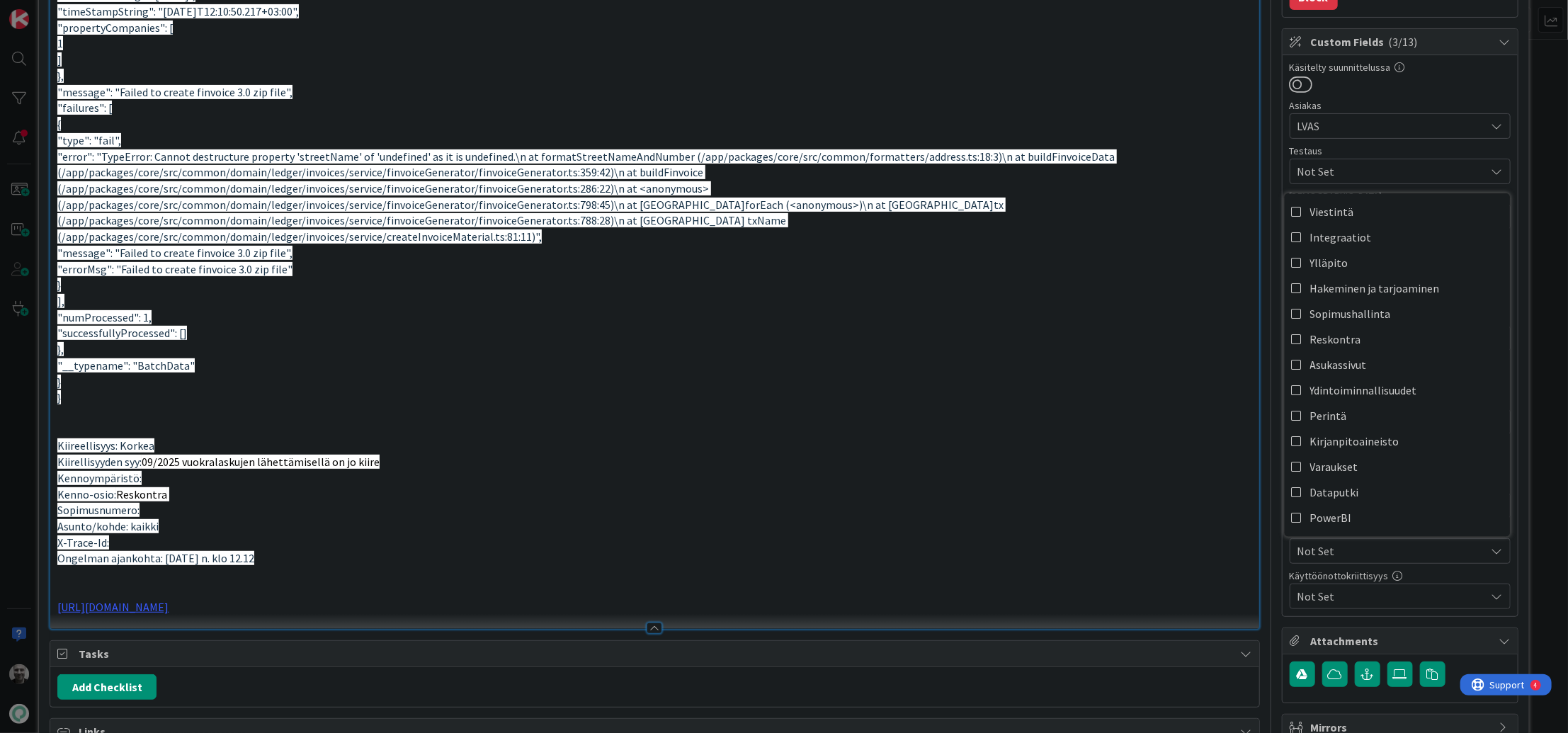
click at [1371, 558] on div "Not Set" at bounding box center [1400, 551] width 221 height 26
click at [1360, 598] on span "Not Set" at bounding box center [1391, 597] width 189 height 17
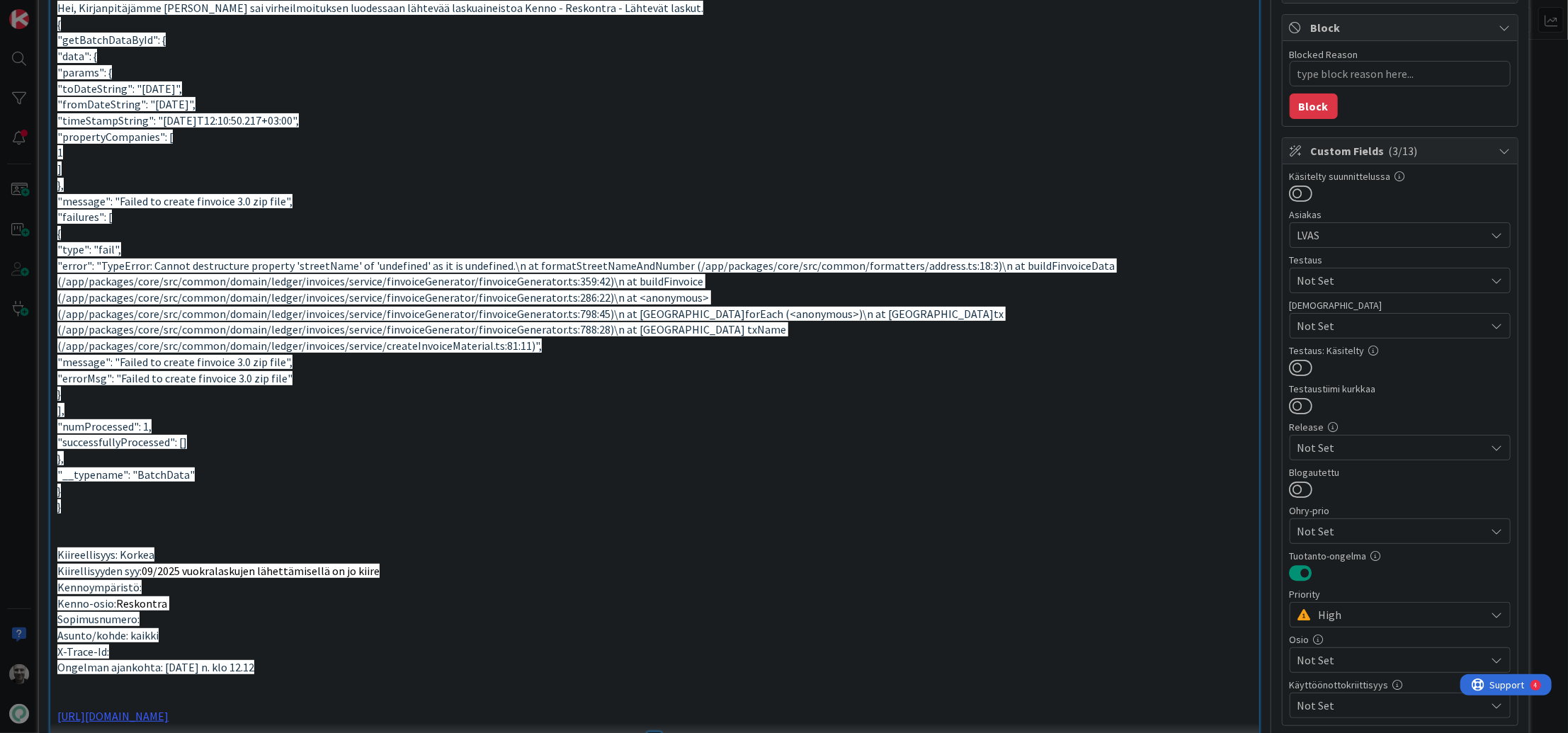
scroll to position [164, 0]
click at [1341, 446] on span "Not Set" at bounding box center [1391, 447] width 189 height 17
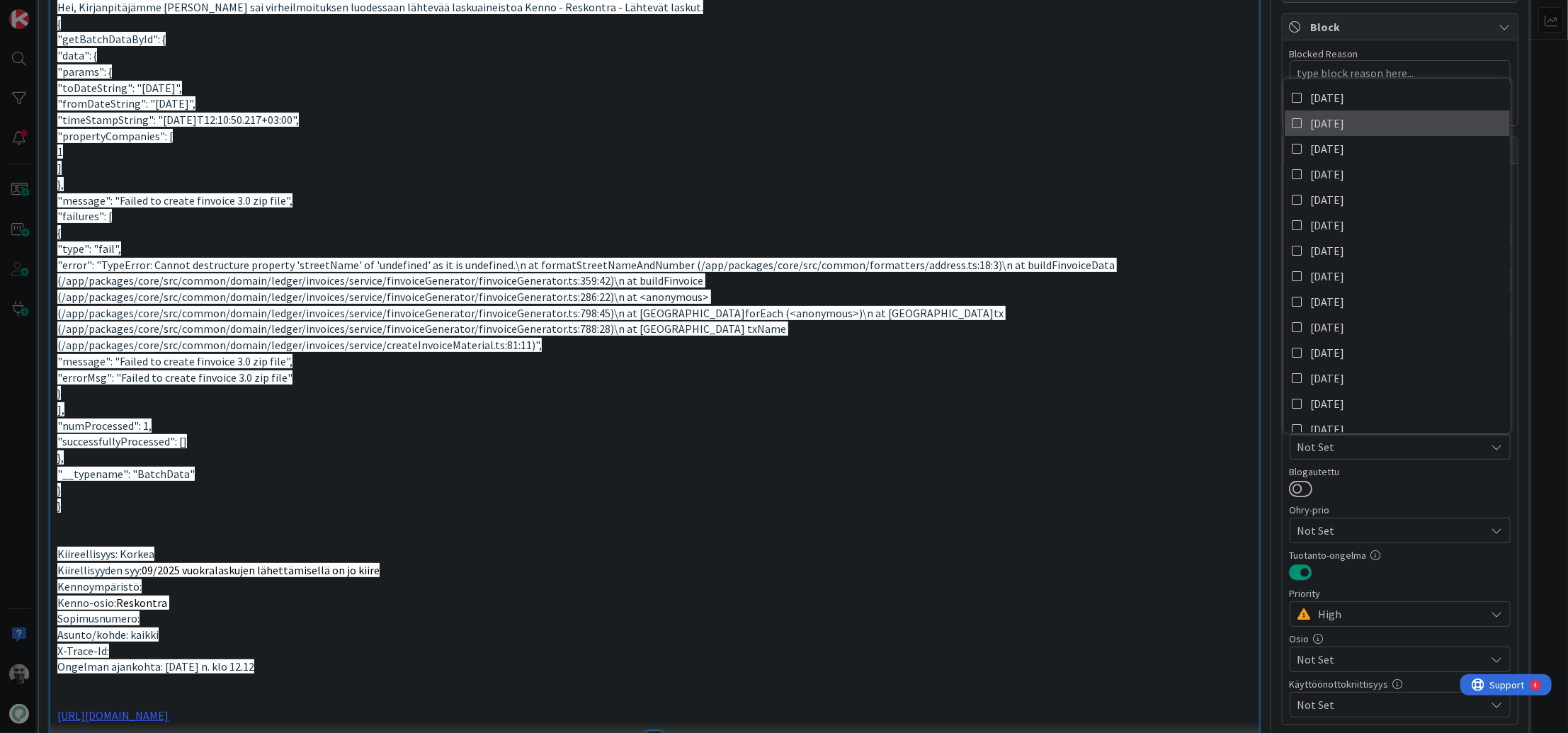
click at [1344, 118] on span "[DATE]" at bounding box center [1327, 123] width 34 height 22
click at [1303, 95] on icon at bounding box center [1297, 97] width 11 height 22
click at [1199, 498] on p "}" at bounding box center [654, 506] width 1194 height 16
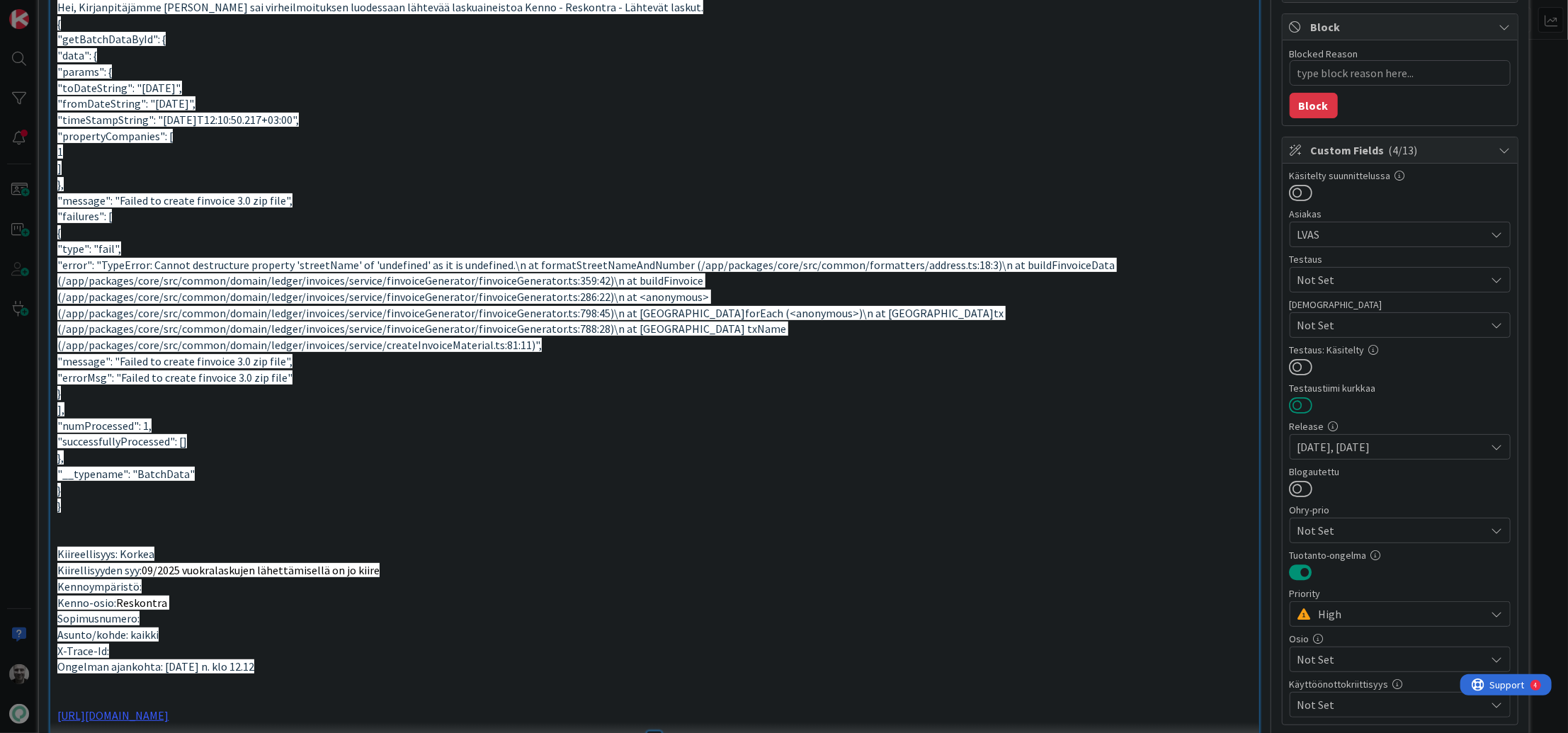
click at [1307, 403] on button at bounding box center [1301, 405] width 23 height 18
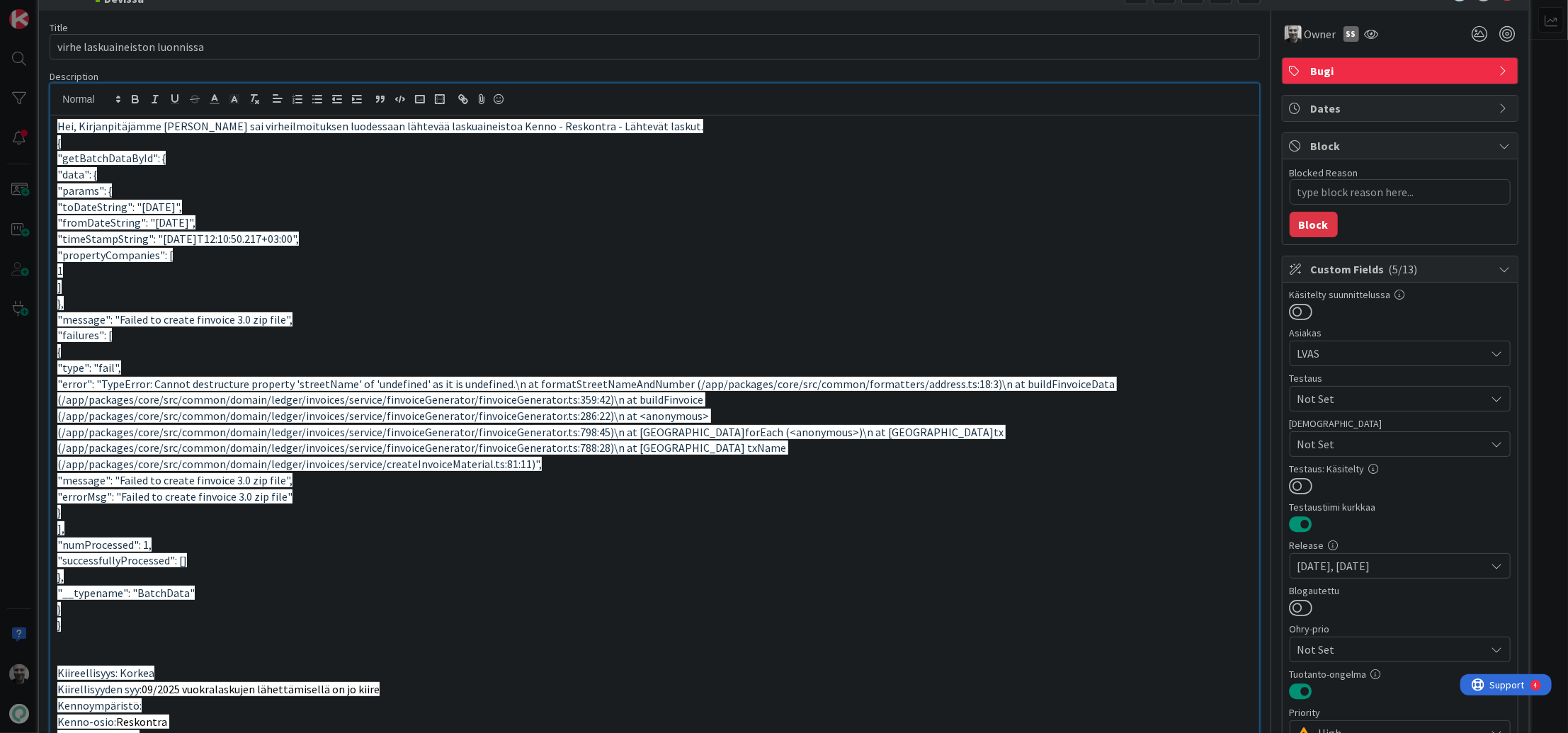
scroll to position [40, 0]
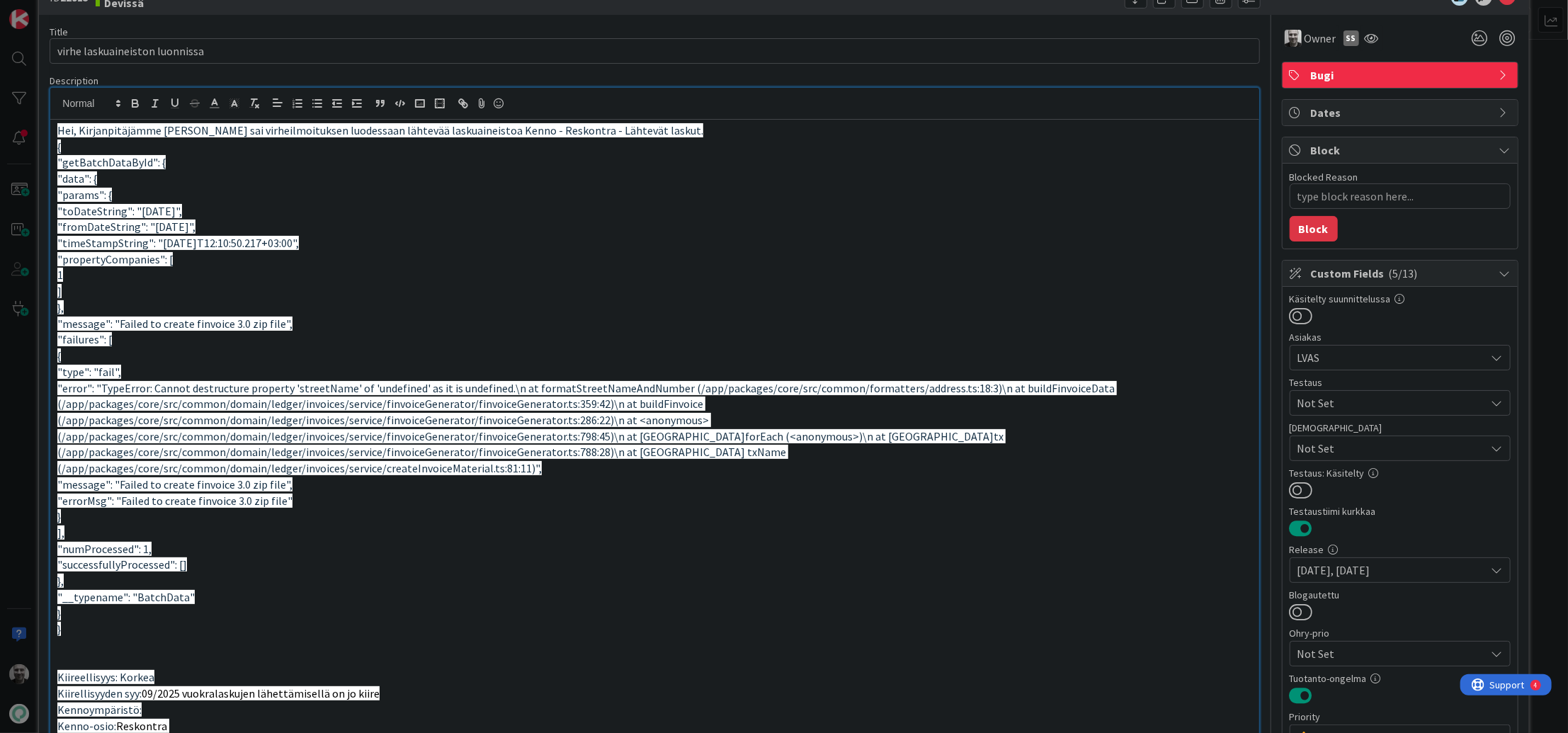
click at [1355, 79] on span "Bugi" at bounding box center [1402, 75] width 182 height 17
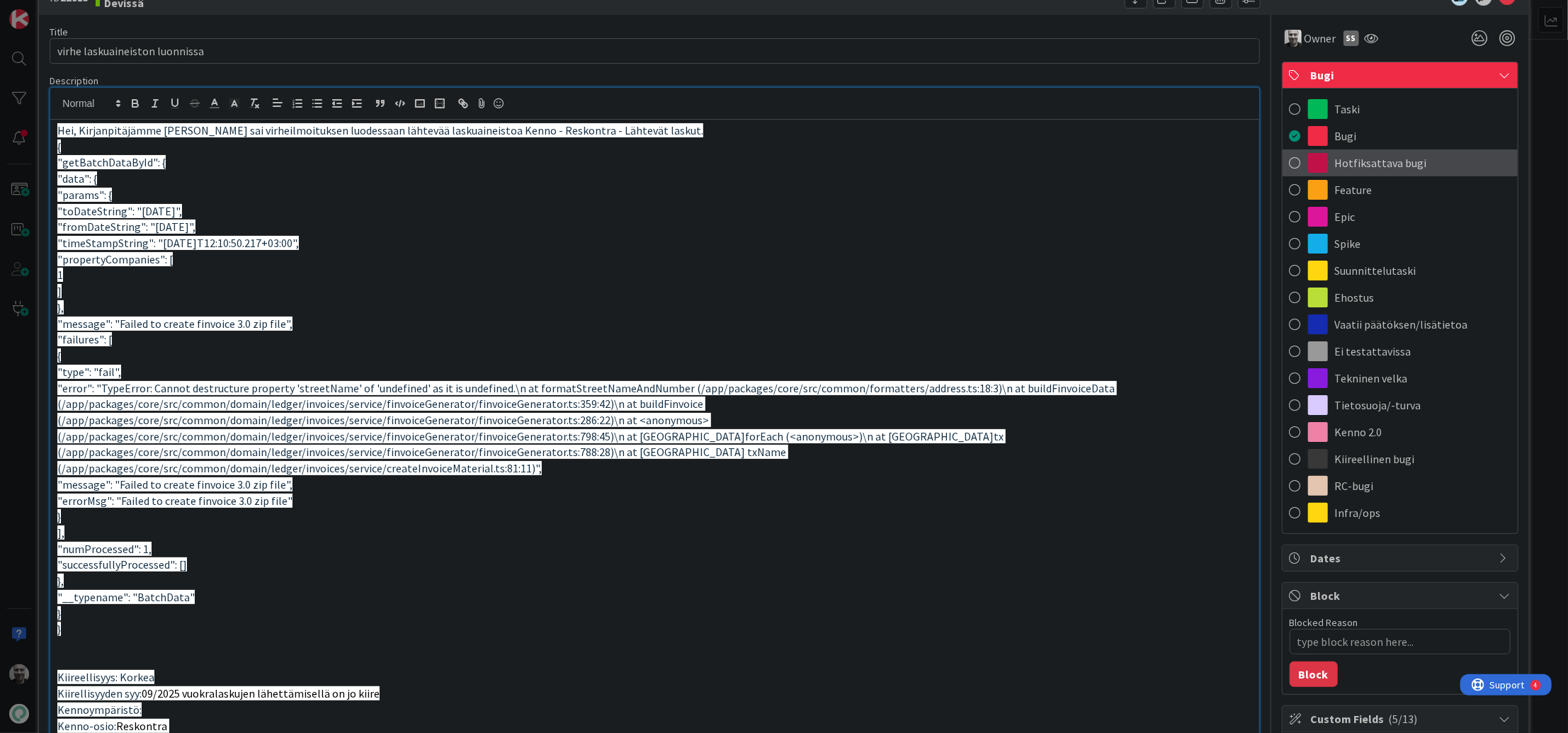
click at [1292, 163] on span at bounding box center [1295, 163] width 11 height 22
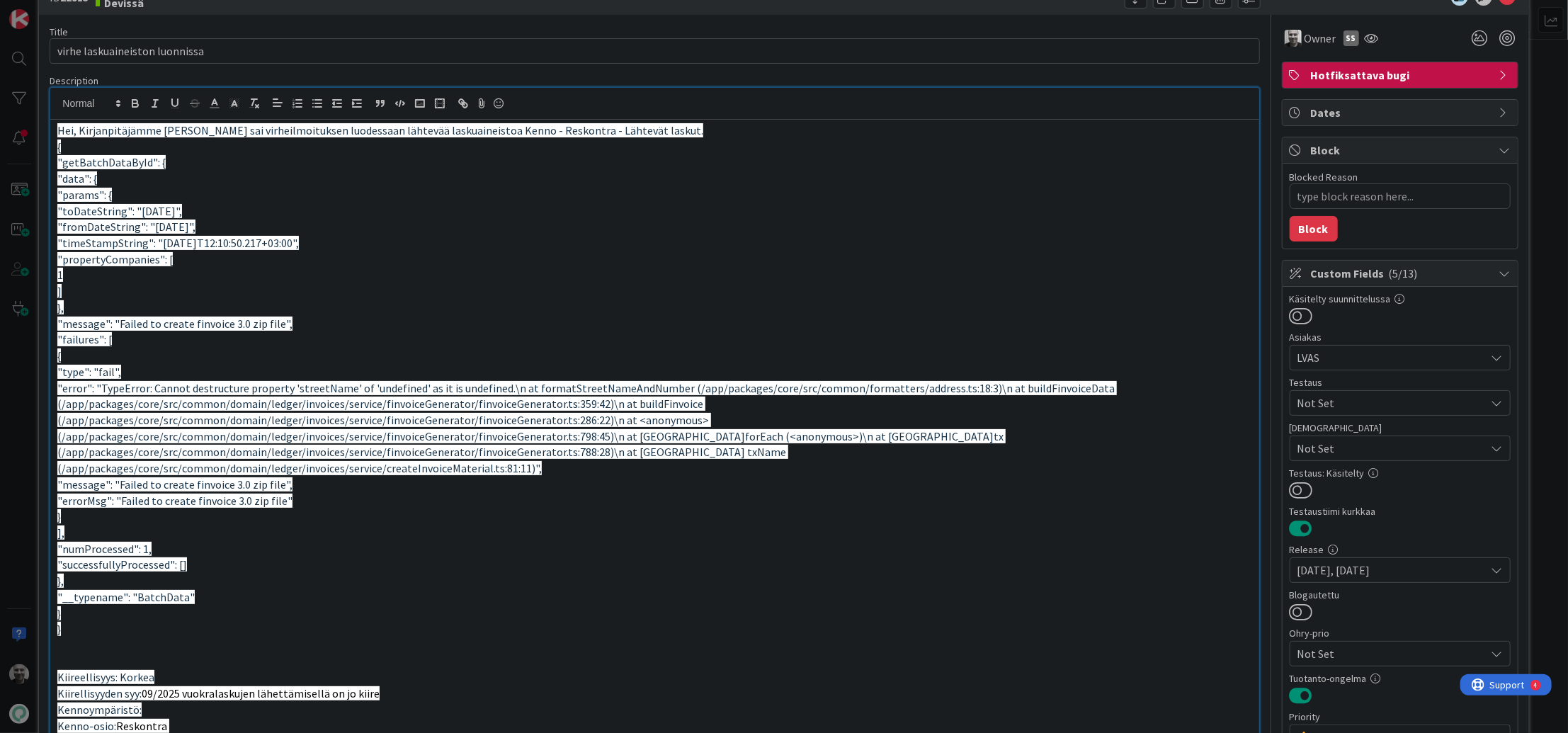
type textarea "x"
click at [1393, 82] on span "Hotfiksattava bugi" at bounding box center [1402, 75] width 182 height 17
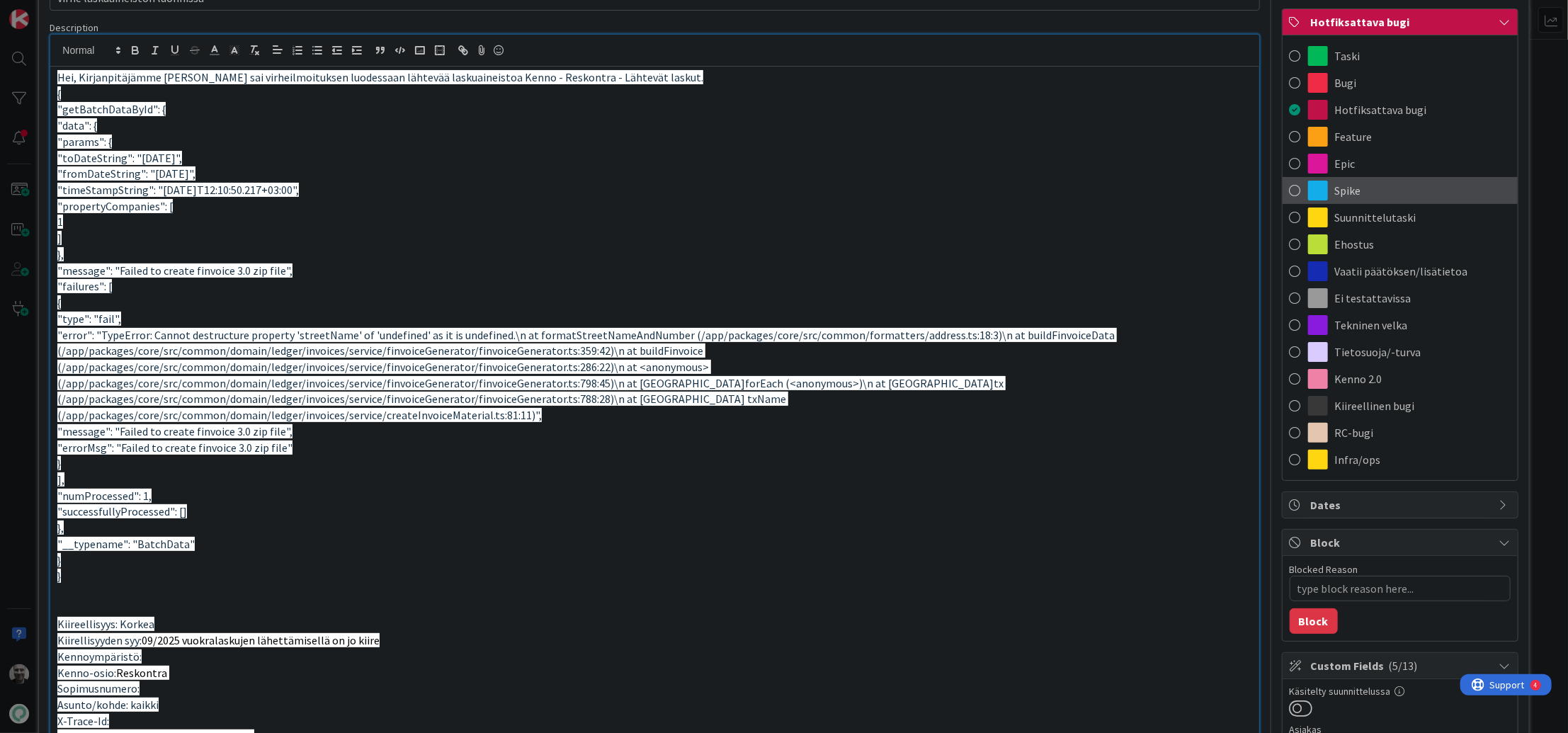
scroll to position [90, 0]
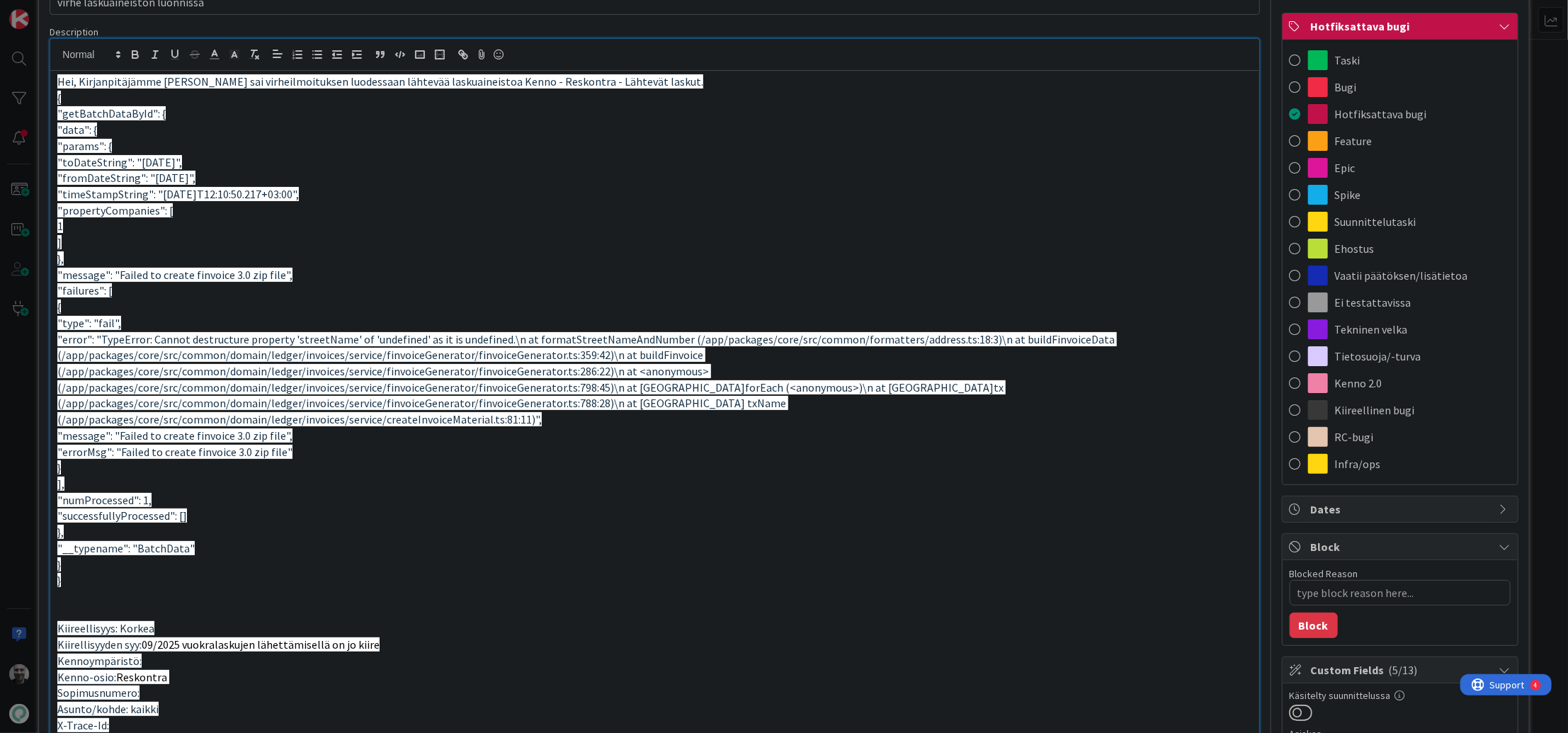
click at [1109, 232] on p "1" at bounding box center [654, 226] width 1194 height 16
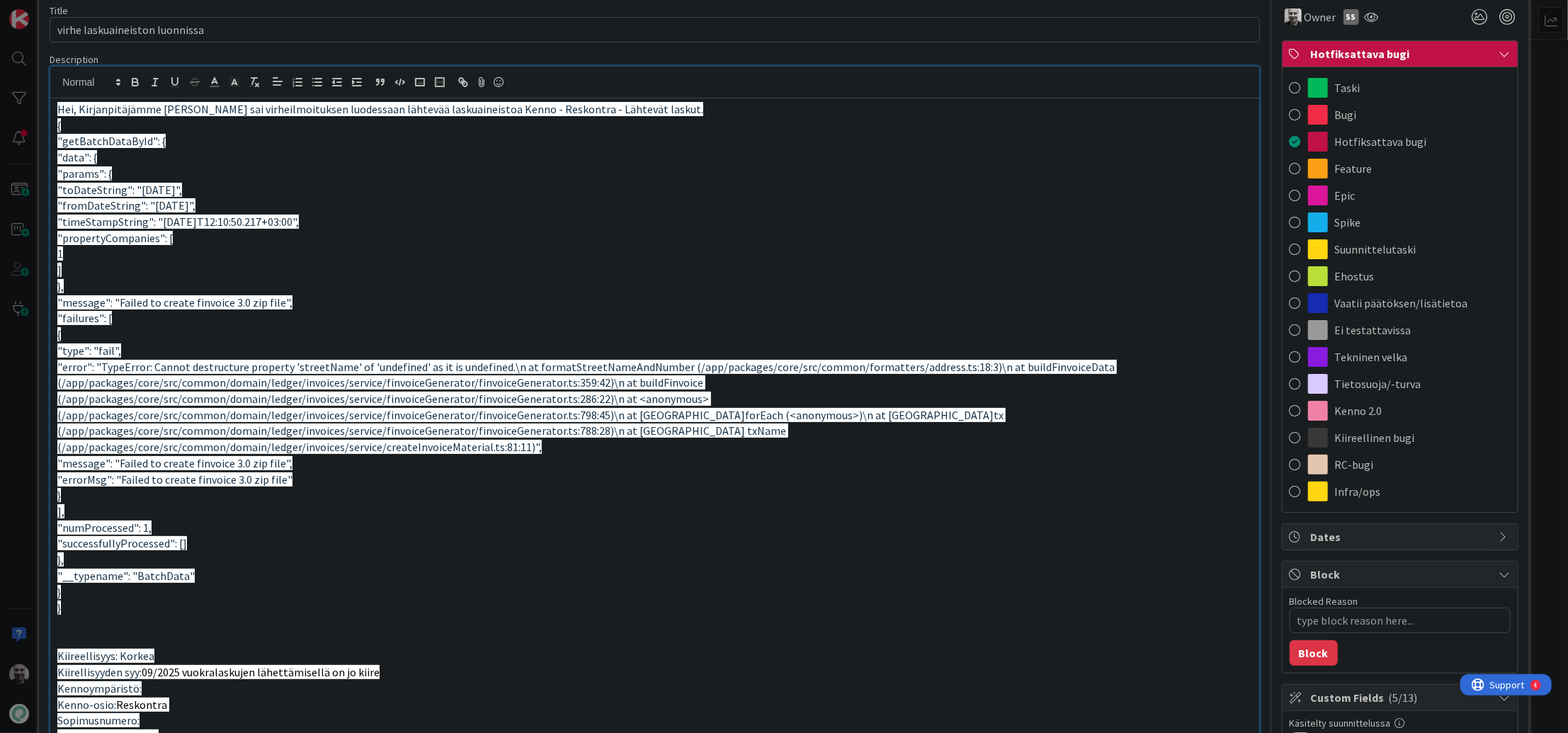
scroll to position [0, 0]
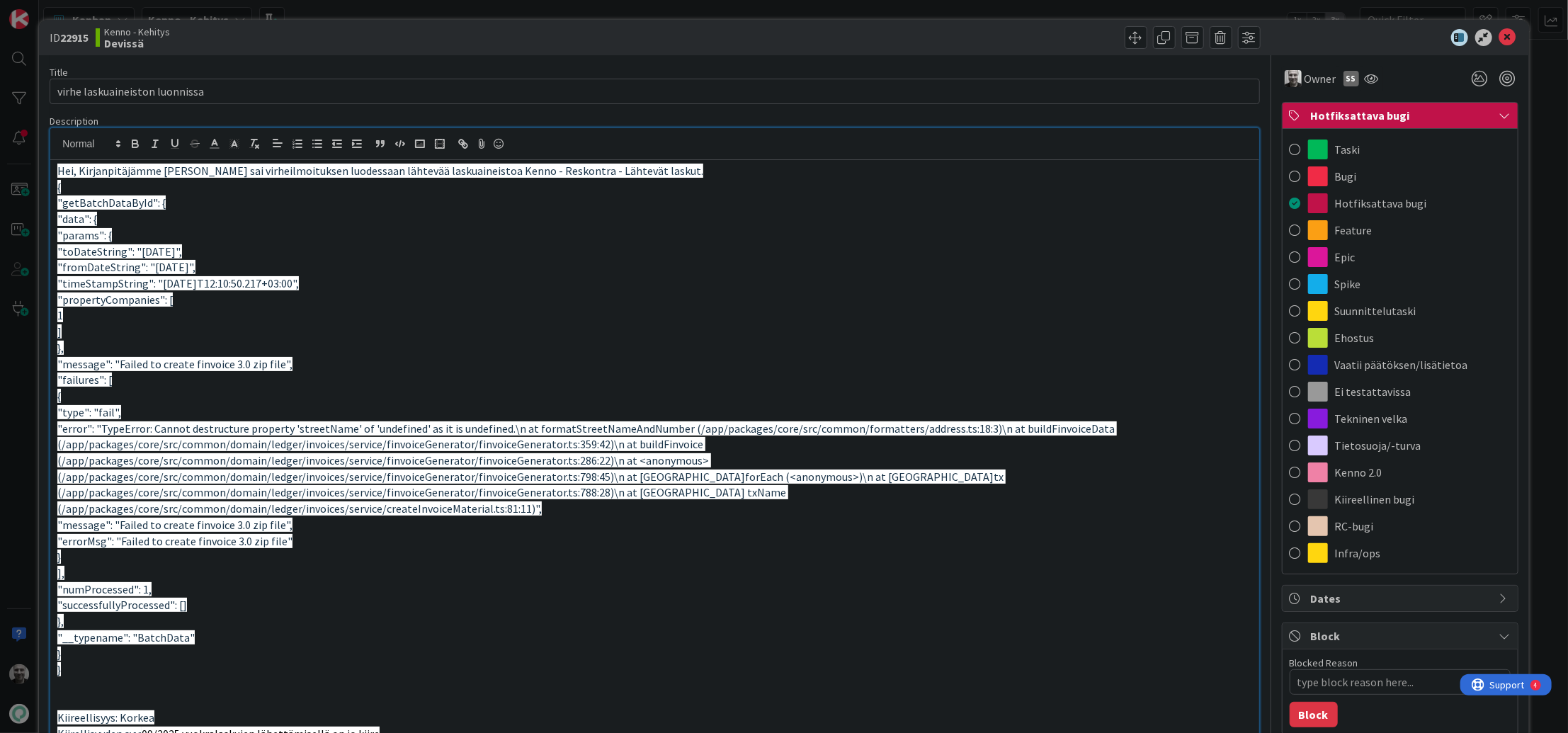
click at [1496, 115] on div "Hotfiksattava bugi" at bounding box center [1400, 115] width 235 height 26
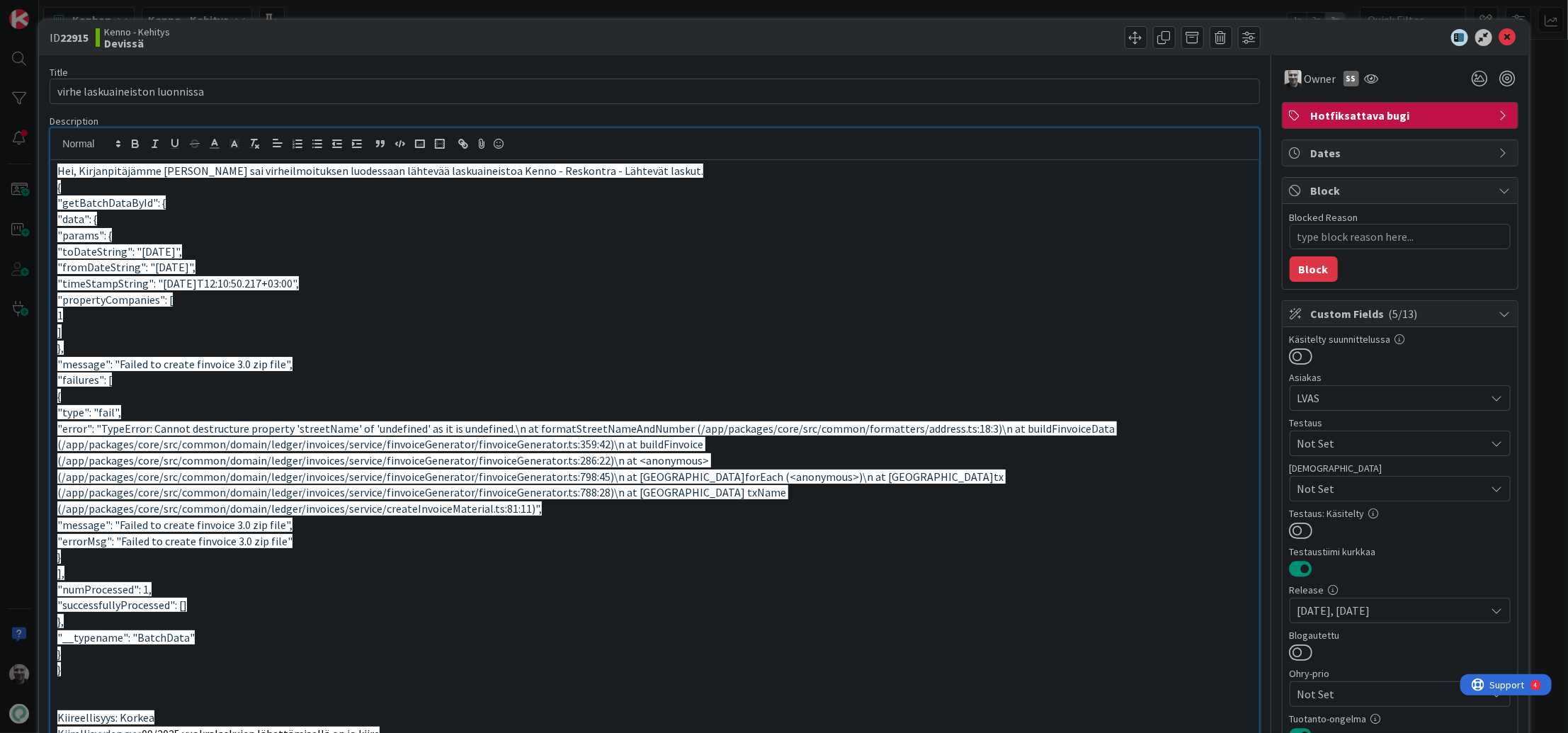
click at [792, 45] on div at bounding box center [959, 37] width 602 height 22
click at [964, 43] on div at bounding box center [959, 37] width 602 height 22
click at [954, 39] on div at bounding box center [959, 37] width 602 height 22
click at [1504, 36] on icon at bounding box center [1508, 38] width 17 height 17
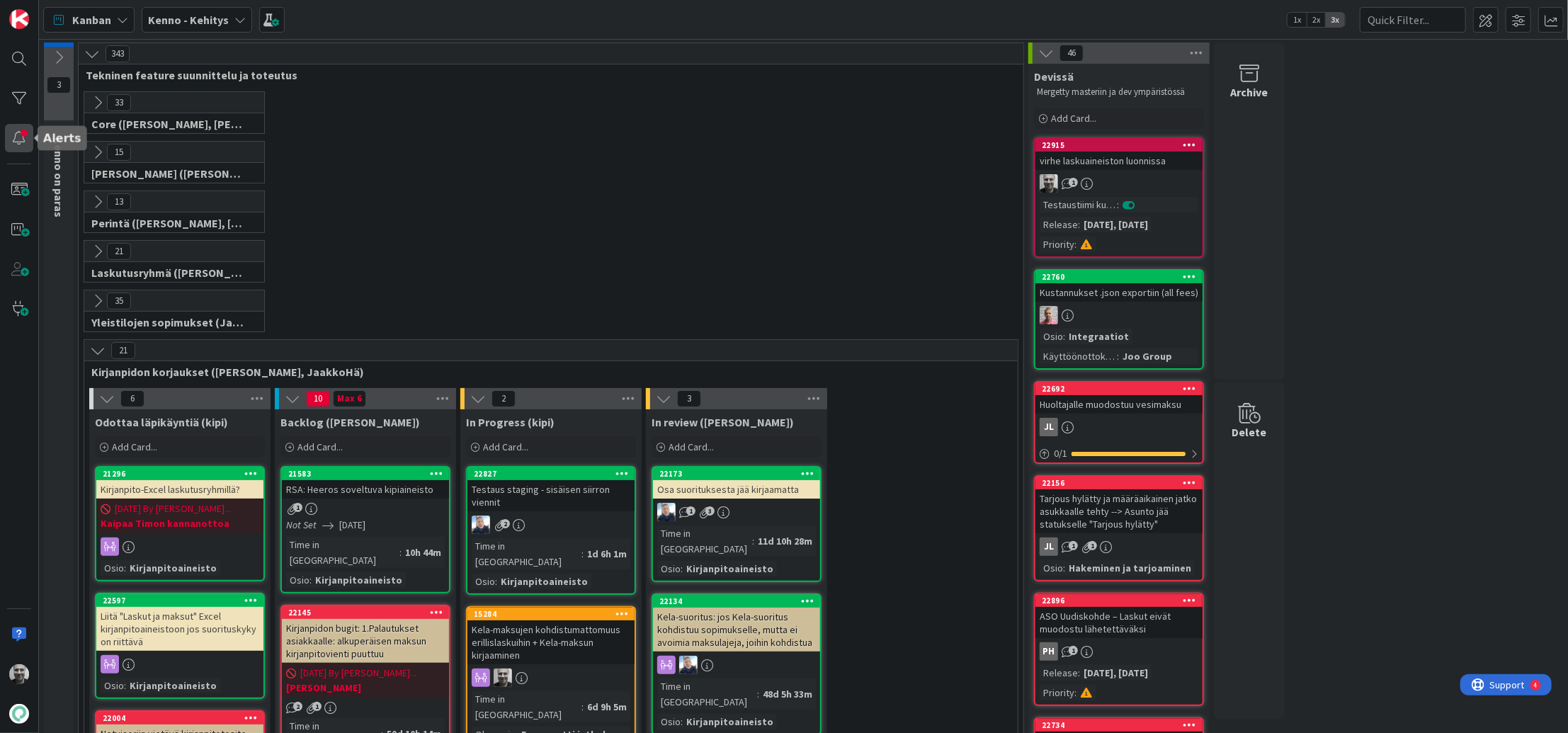
click at [18, 144] on div at bounding box center [19, 138] width 28 height 28
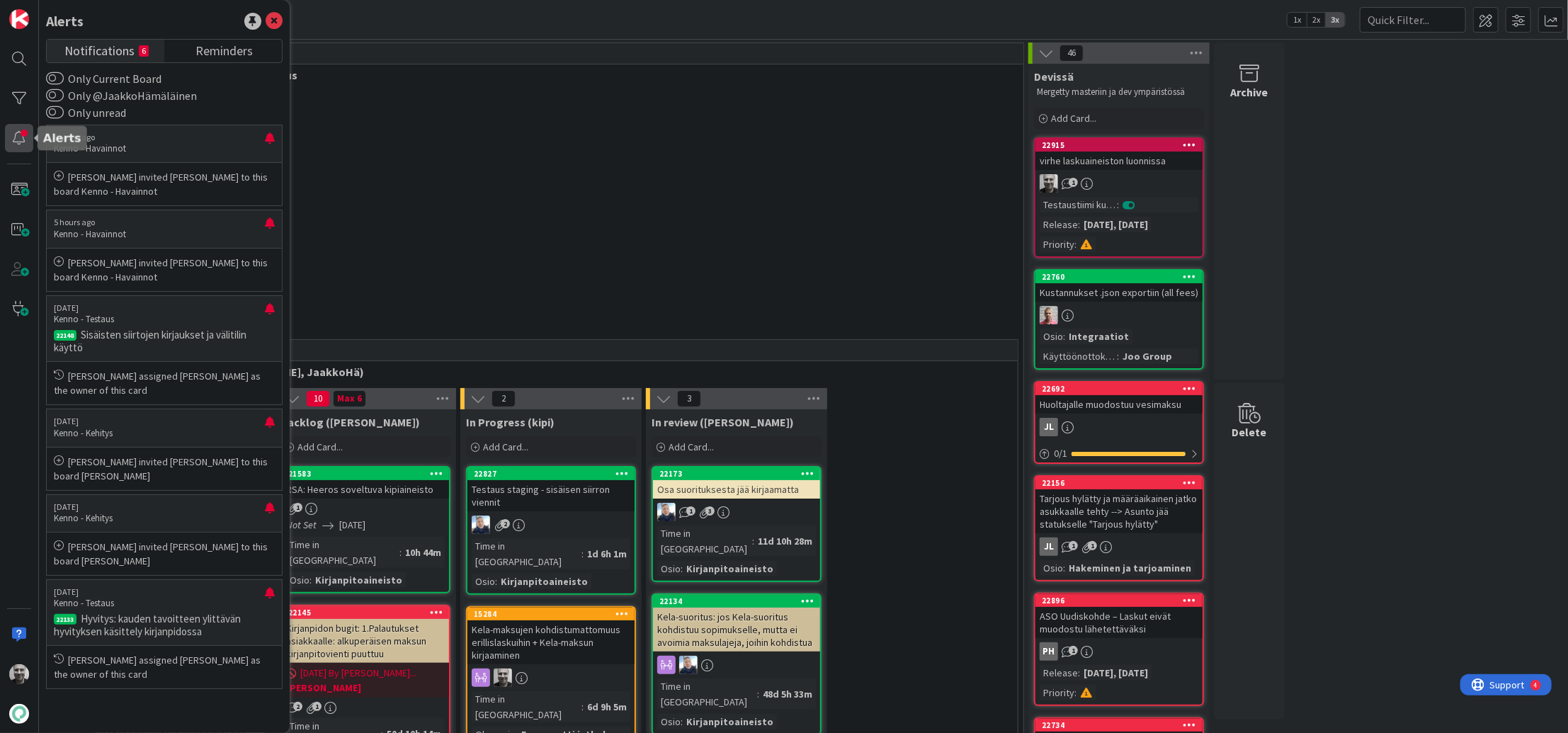
click at [18, 144] on div at bounding box center [19, 138] width 28 height 28
click at [406, 141] on div "15 Halti (Sebastian, VilleH, Riikka, Antti, MikkoV, PetriH, PetriM)" at bounding box center [551, 166] width 939 height 50
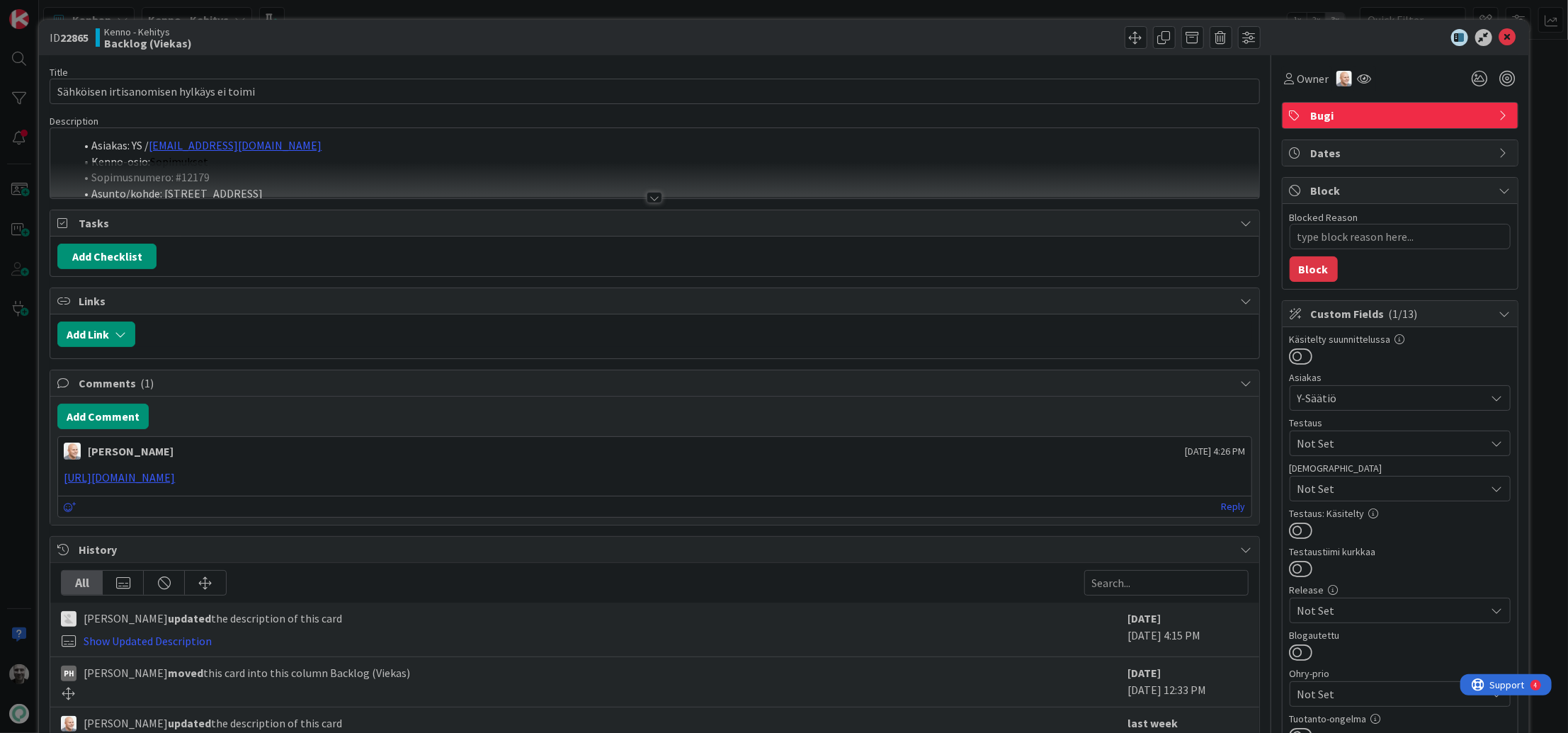
type textarea "x"
click at [558, 37] on div "Kenno - Kehitys Backlog (Viekas)" at bounding box center [374, 37] width 556 height 22
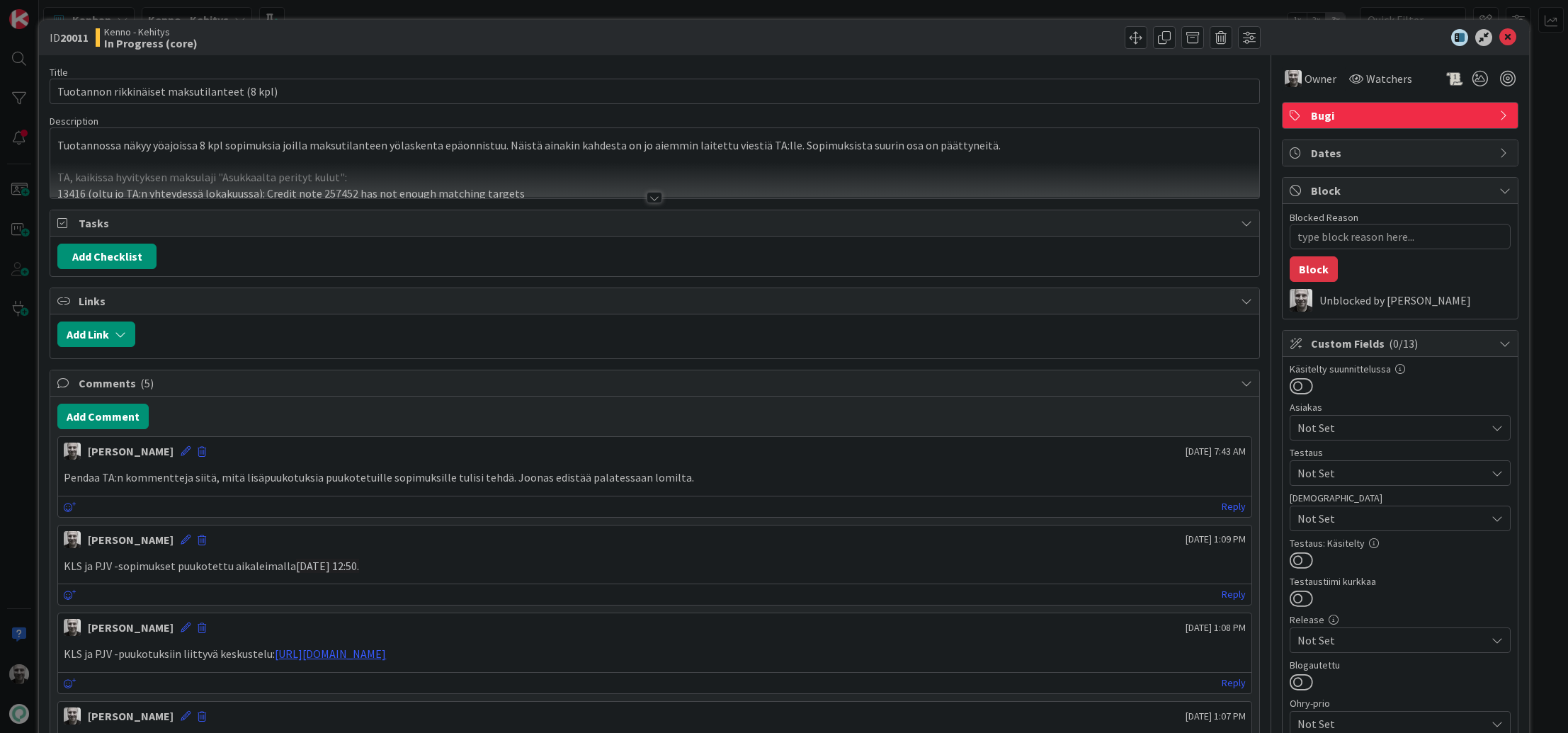
type textarea "x"
